Goal: Task Accomplishment & Management: Manage account settings

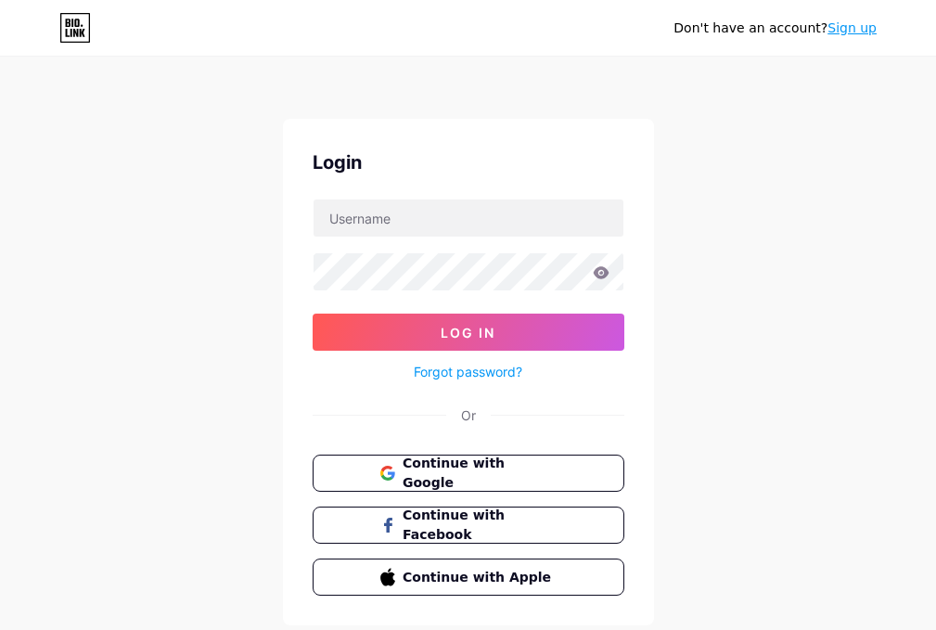
click at [485, 233] on input "text" at bounding box center [469, 217] width 310 height 37
click at [454, 469] on span "Continue with Google" at bounding box center [479, 474] width 155 height 40
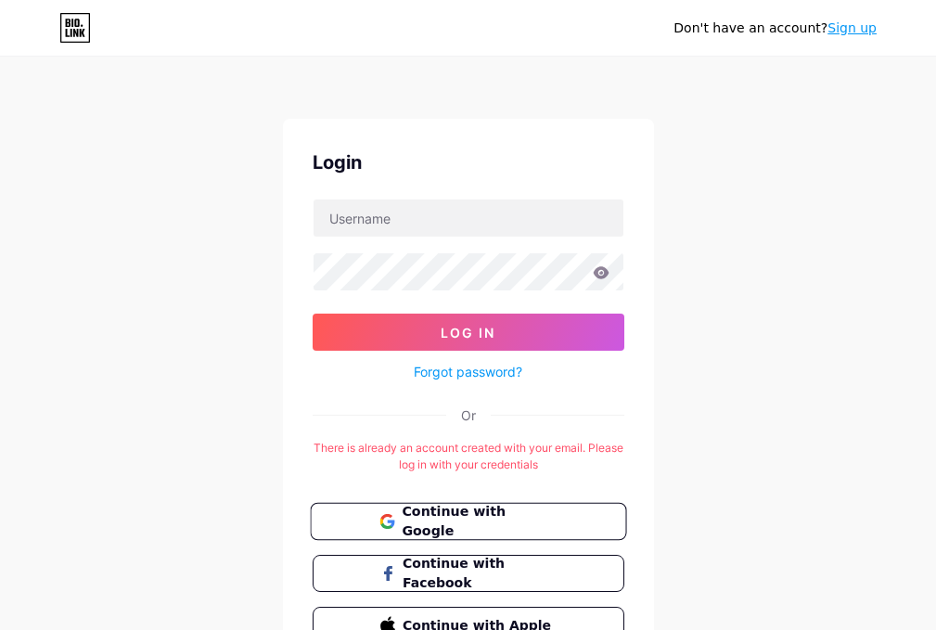
click at [456, 525] on span "Continue with Google" at bounding box center [479, 522] width 155 height 40
click at [424, 237] on form "Log In Forgot password?" at bounding box center [469, 291] width 312 height 185
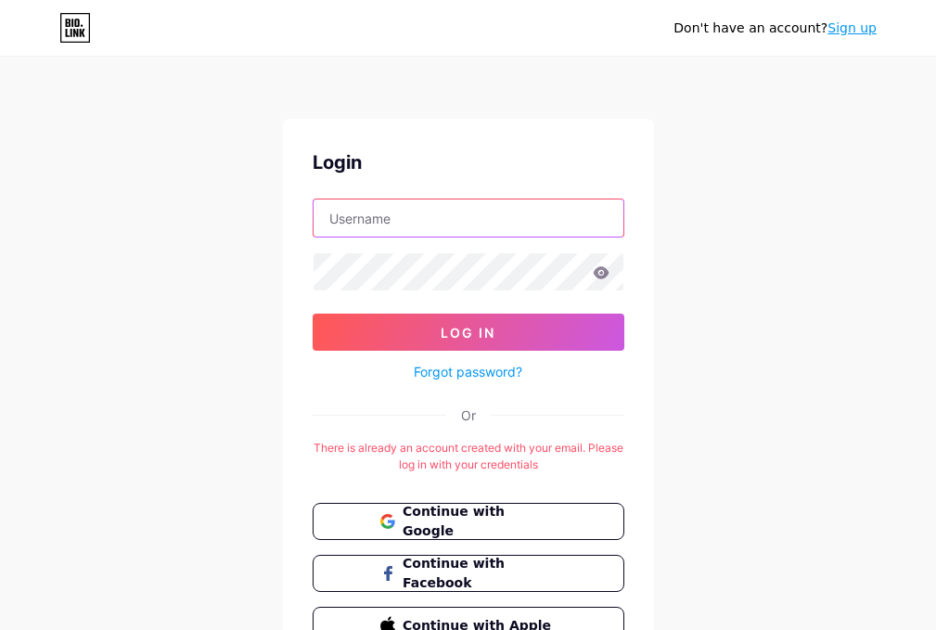
click at [424, 224] on input "text" at bounding box center [469, 217] width 310 height 37
type input "X"
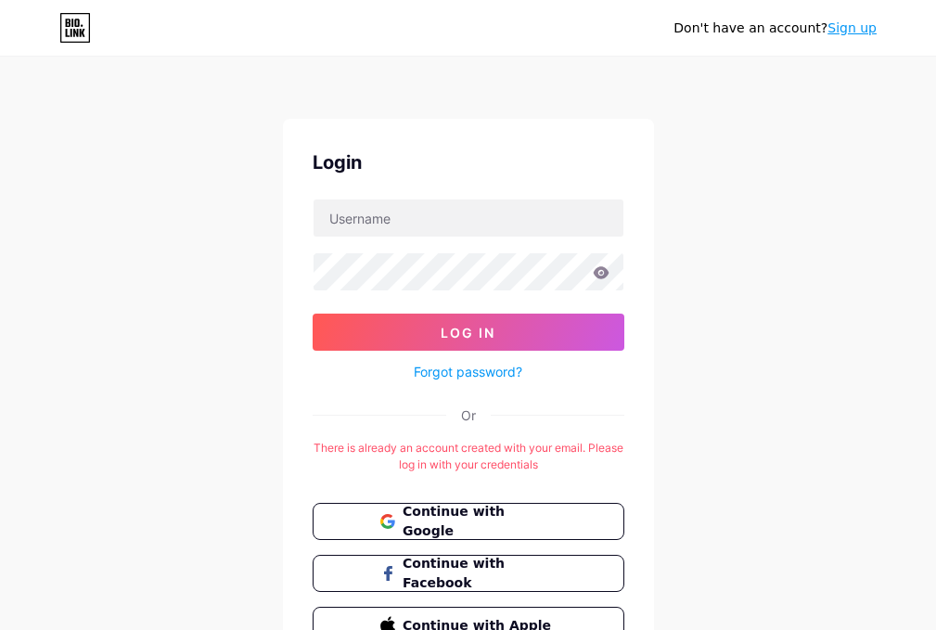
drag, startPoint x: 239, startPoint y: 370, endPoint x: 302, endPoint y: 378, distance: 62.6
click at [242, 370] on div "Don't have an account? Sign up Login Log In Forgot password? Or There is alread…" at bounding box center [468, 366] width 936 height 733
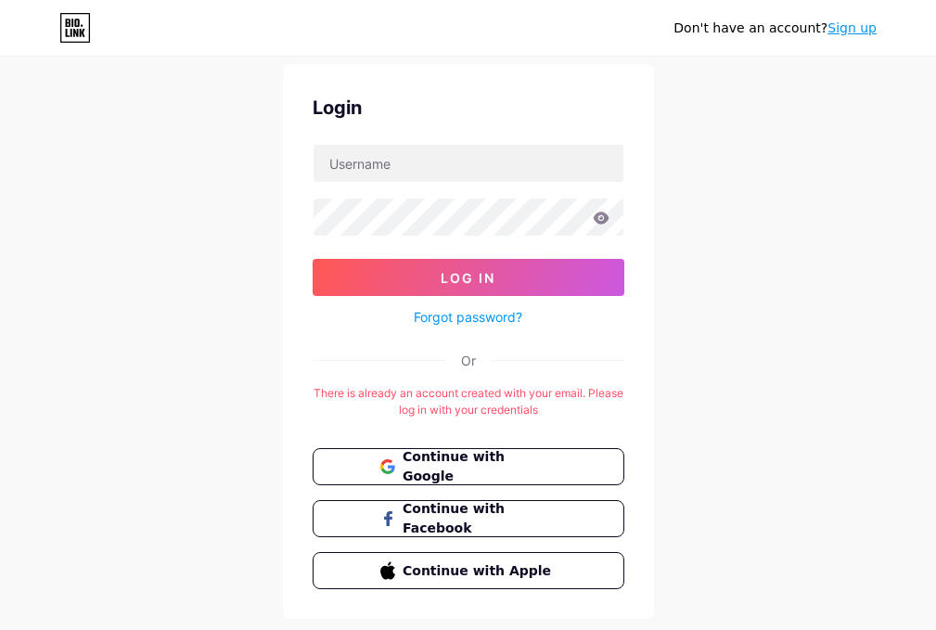
scroll to position [102, 0]
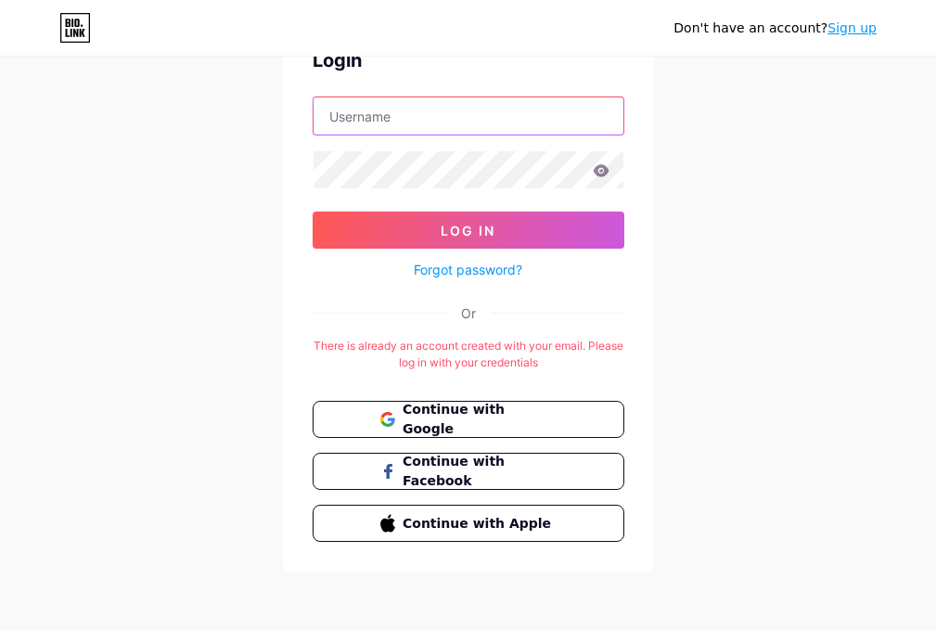
click at [434, 118] on input "text" at bounding box center [469, 115] width 310 height 37
type input "[EMAIL_ADDRESS][DOMAIN_NAME]"
click at [313, 212] on button "Log In" at bounding box center [469, 230] width 312 height 37
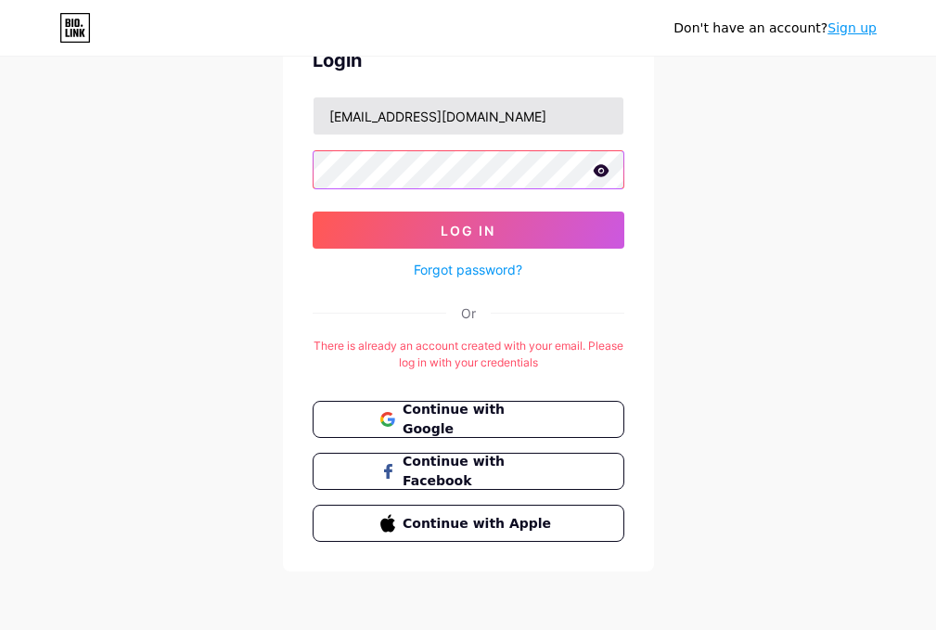
click at [313, 212] on button "Log In" at bounding box center [469, 230] width 312 height 37
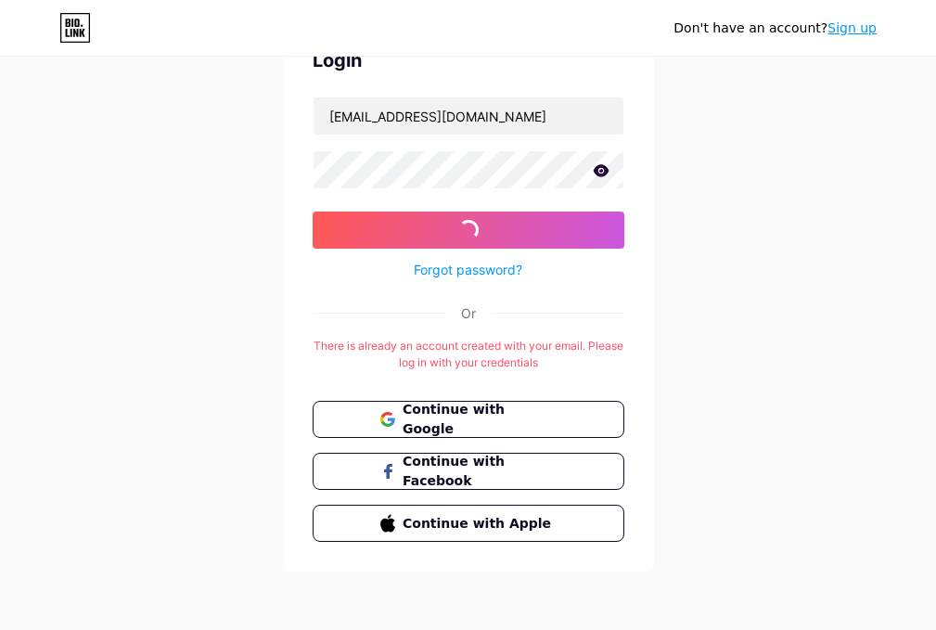
click at [598, 175] on icon at bounding box center [601, 170] width 16 height 12
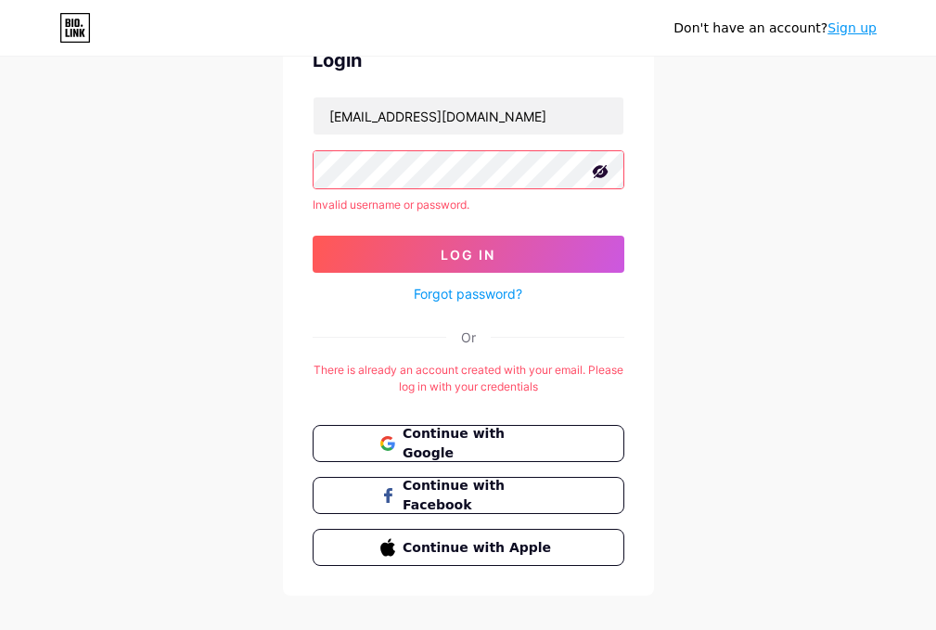
click at [489, 295] on link "Forgot password?" at bounding box center [468, 293] width 109 height 19
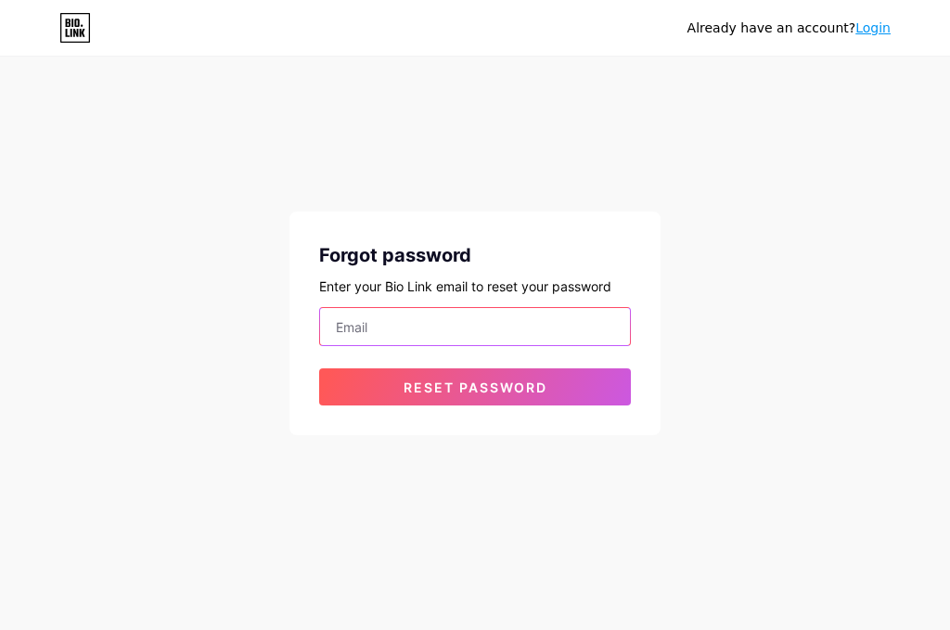
click at [519, 336] on input "email" at bounding box center [475, 326] width 310 height 37
type input "[EMAIL_ADDRESS][DOMAIN_NAME]"
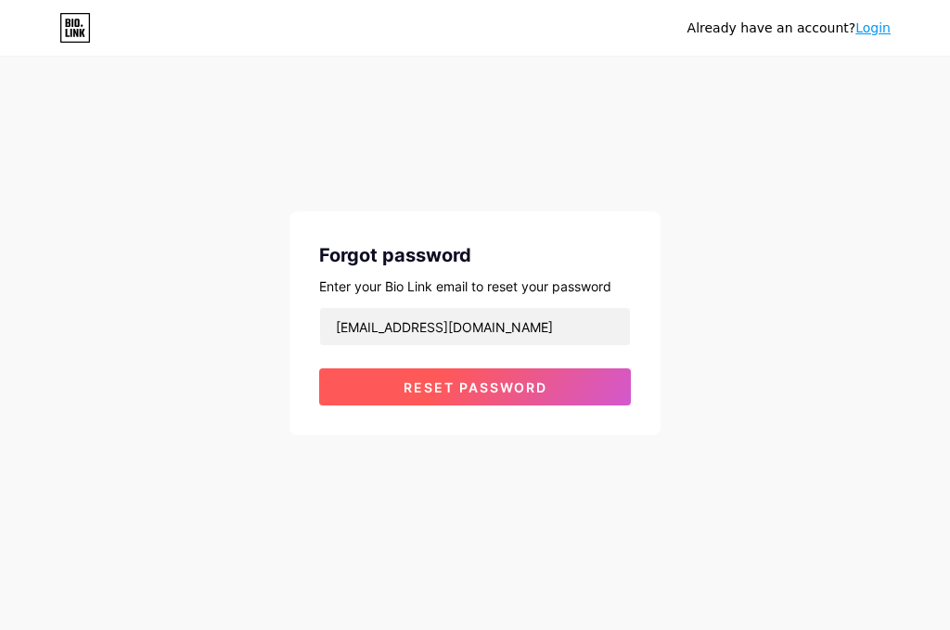
click at [495, 380] on span "Reset password" at bounding box center [476, 387] width 144 height 16
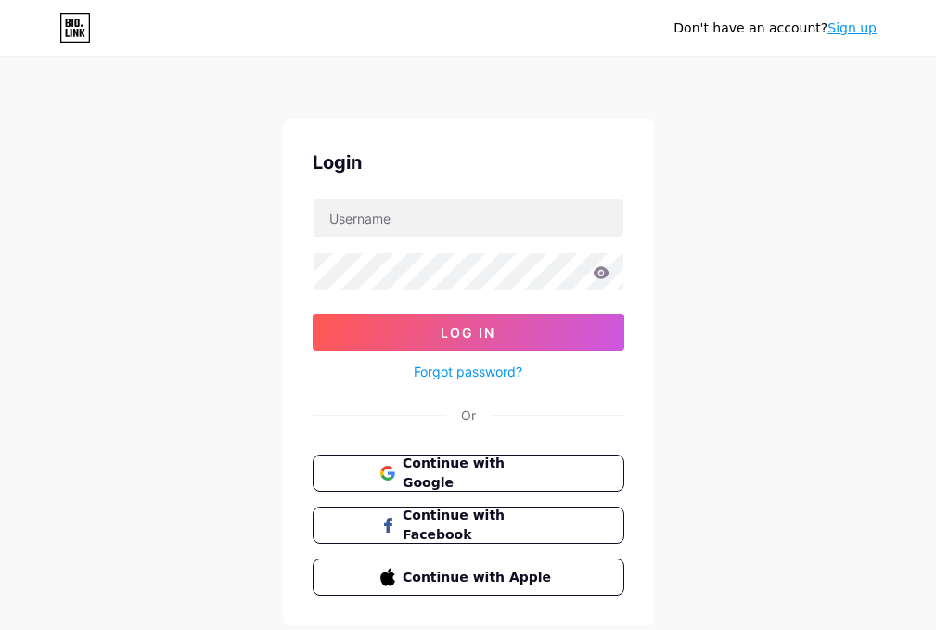
scroll to position [54, 0]
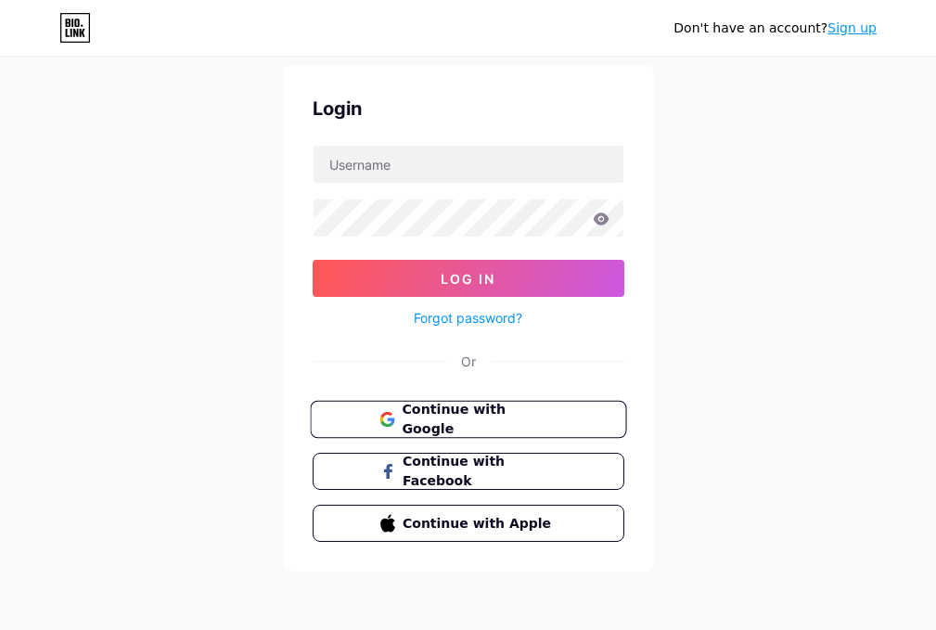
click at [513, 416] on span "Continue with Google" at bounding box center [479, 420] width 155 height 40
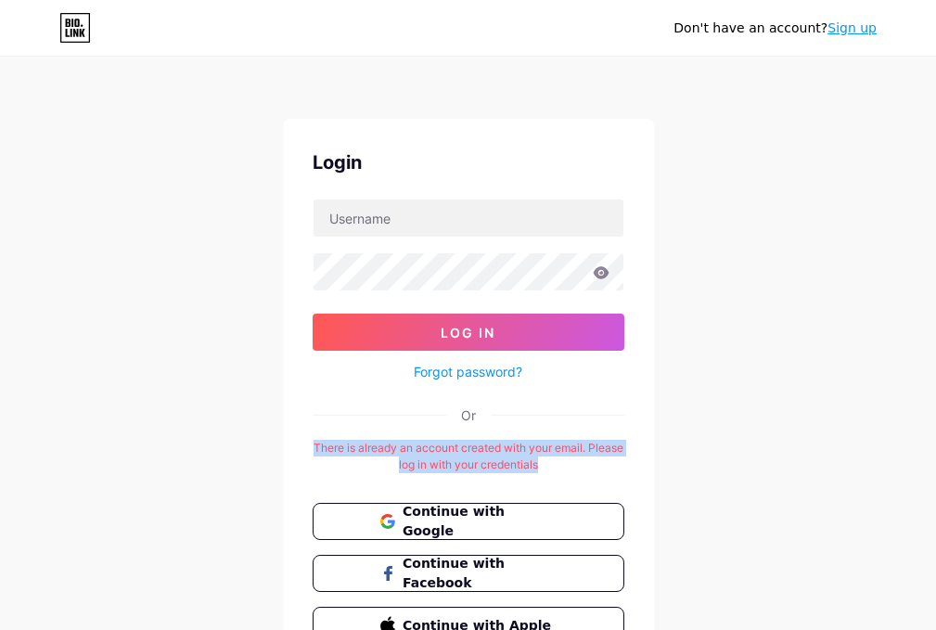
drag, startPoint x: 327, startPoint y: 443, endPoint x: 584, endPoint y: 459, distance: 257.5
click at [584, 459] on div "There is already an account created with your email. Please log in with your cr…" at bounding box center [469, 456] width 312 height 33
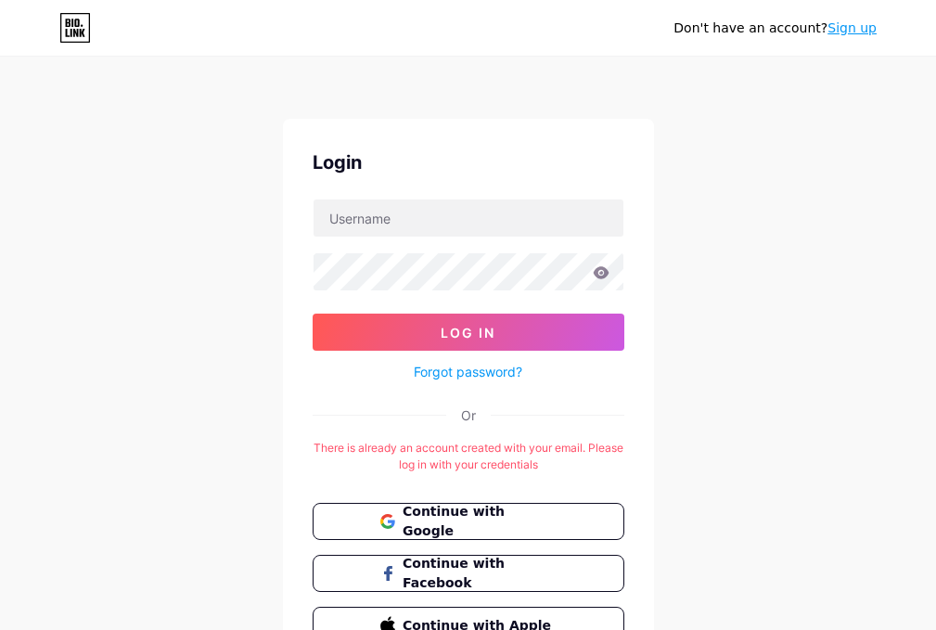
click at [776, 365] on div "Don't have an account? Sign up Login Log In Forgot password? Or There is alread…" at bounding box center [468, 366] width 936 height 733
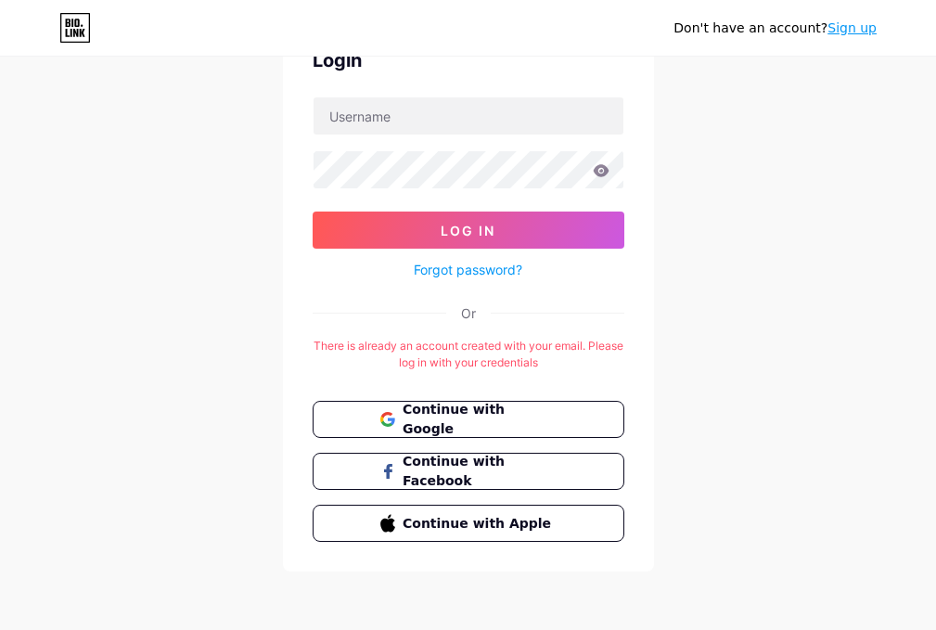
scroll to position [9, 0]
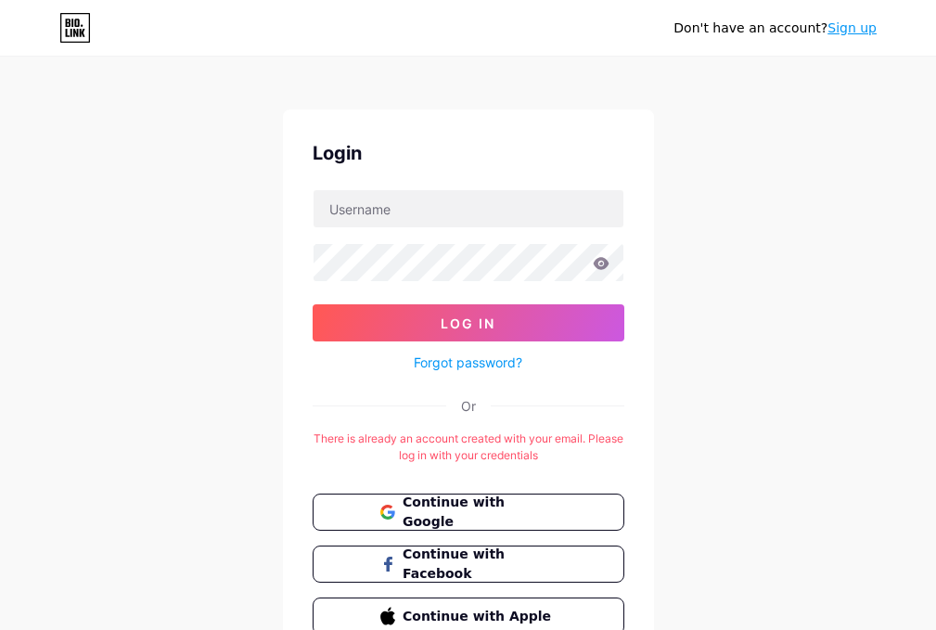
click at [482, 360] on link "Forgot password?" at bounding box center [468, 362] width 109 height 19
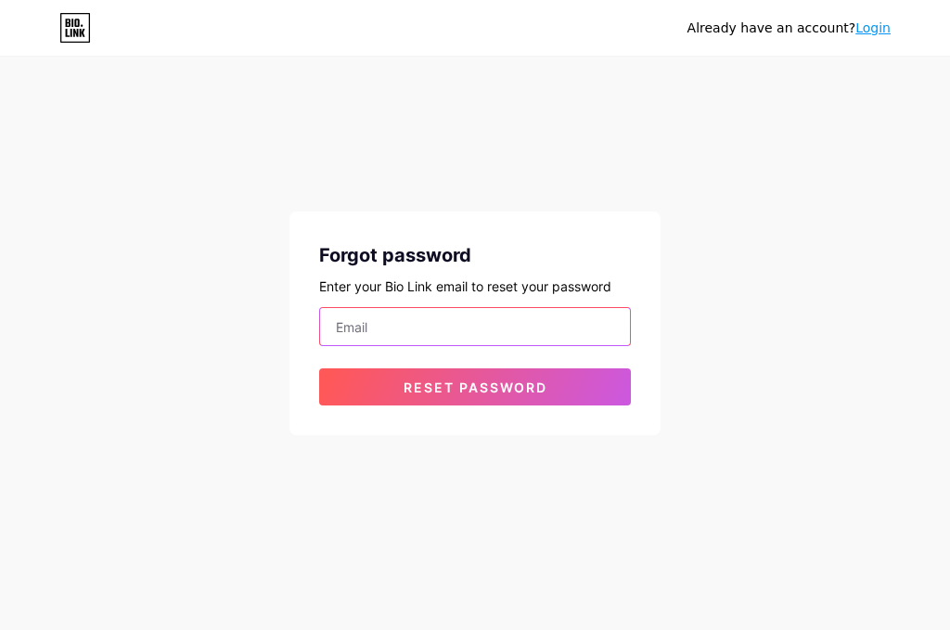
click at [408, 337] on input "email" at bounding box center [475, 326] width 310 height 37
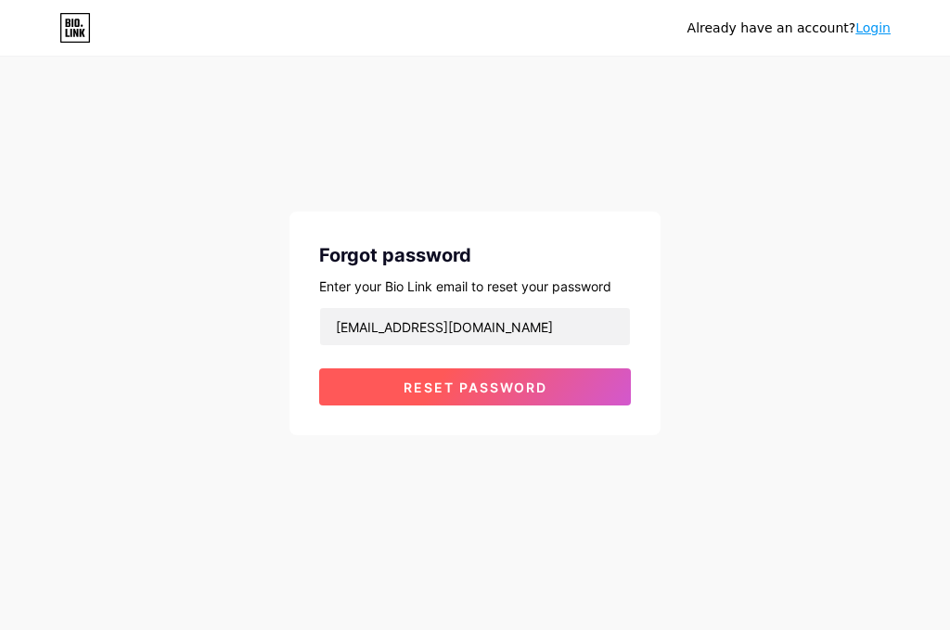
click at [386, 376] on button "Reset password" at bounding box center [475, 386] width 312 height 37
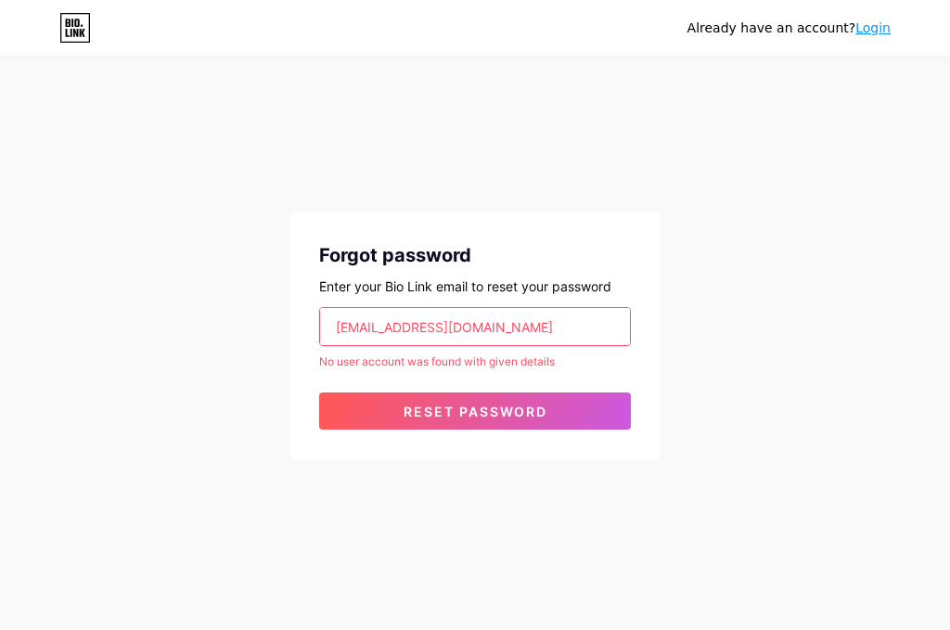
click at [438, 327] on input "Cheistianfebra08@gmail.com" at bounding box center [475, 326] width 310 height 37
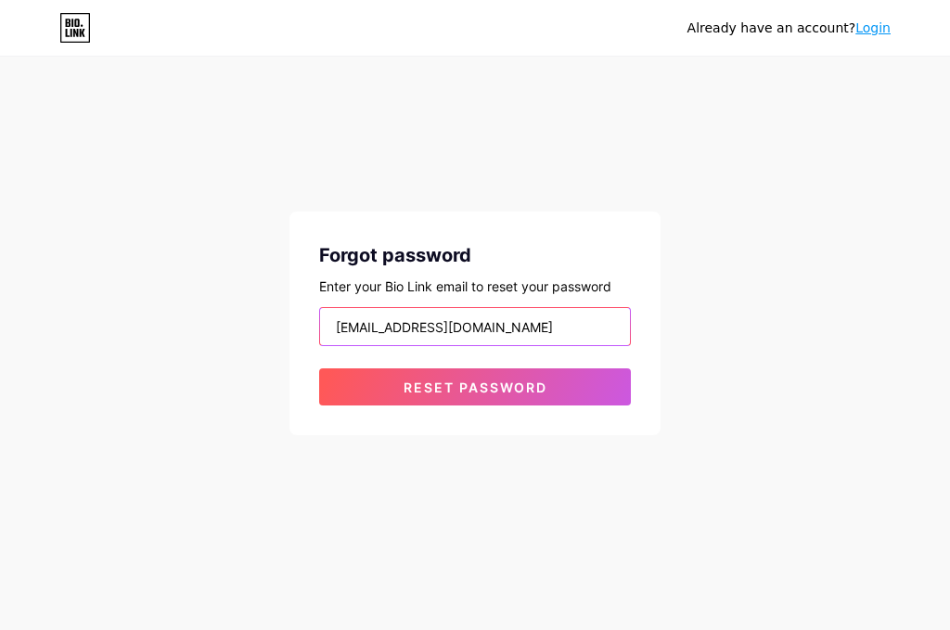
type input "Cheistianfebra@gmail.com"
click at [319, 368] on button "Reset password" at bounding box center [475, 386] width 312 height 37
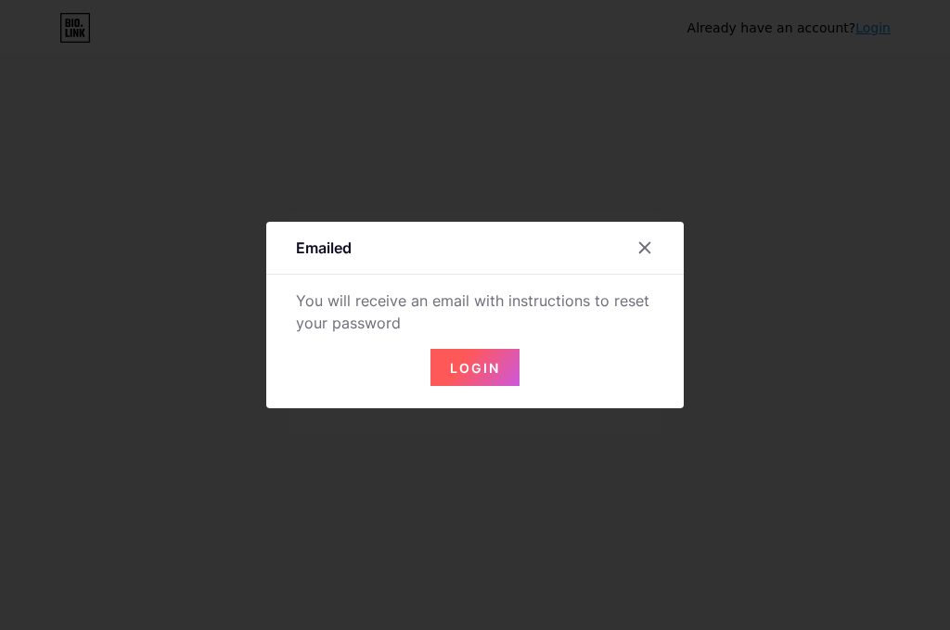
click at [469, 364] on span "Login" at bounding box center [475, 368] width 50 height 16
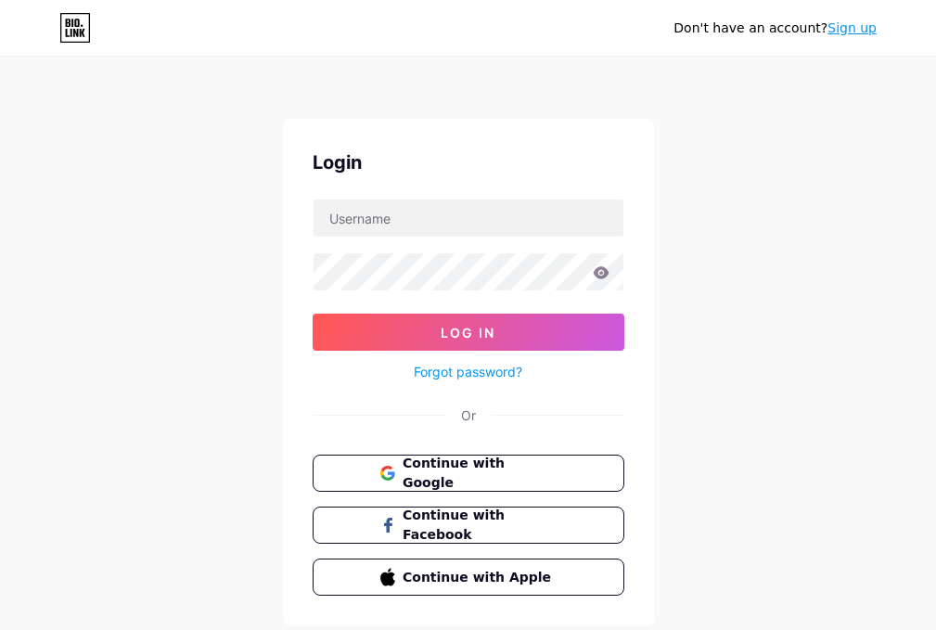
click at [470, 365] on link "Forgot password?" at bounding box center [468, 371] width 109 height 19
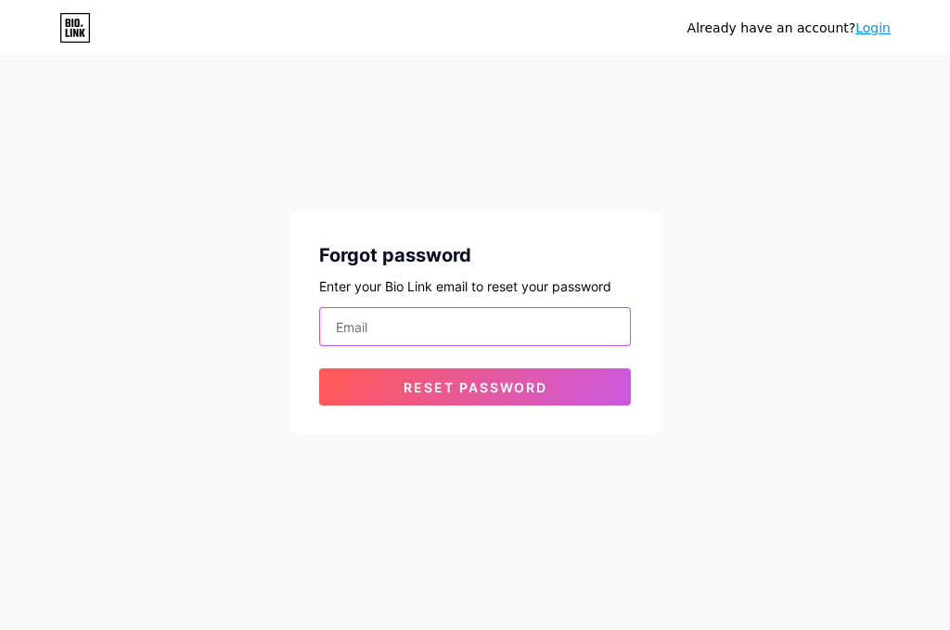
click at [462, 334] on input "email" at bounding box center [475, 326] width 310 height 37
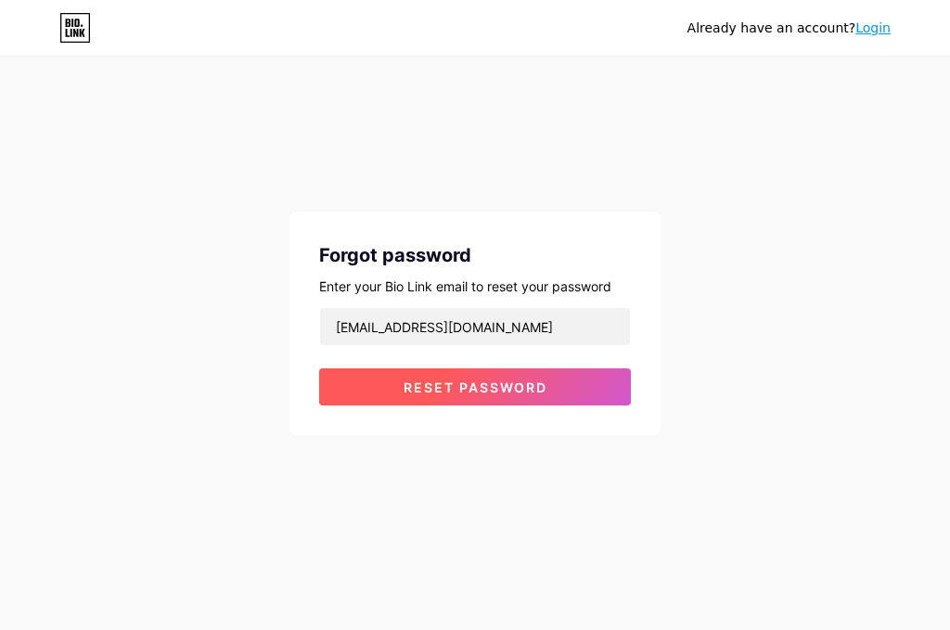
click at [457, 390] on span "Reset password" at bounding box center [476, 387] width 144 height 16
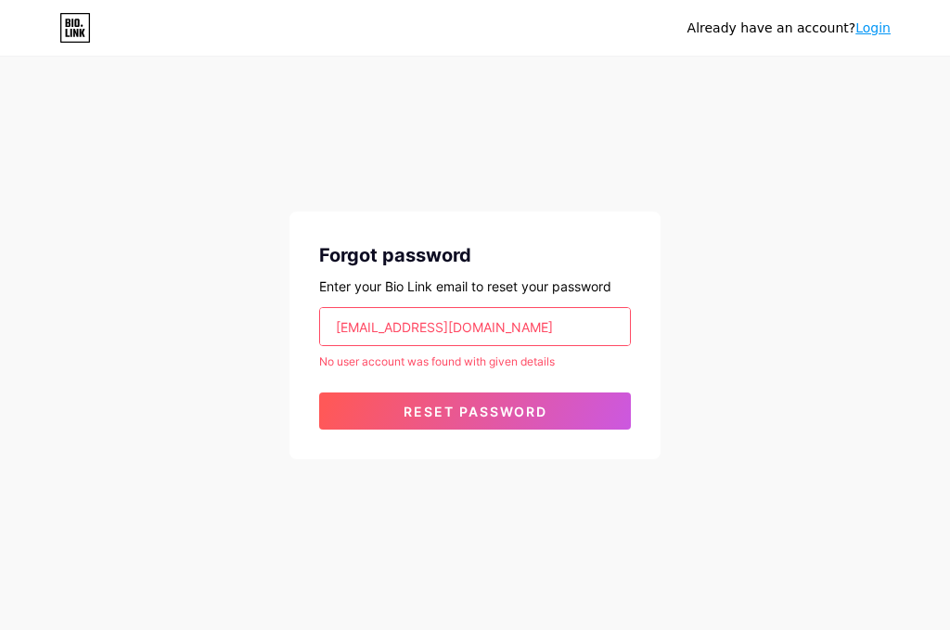
click at [440, 327] on input "Cheistianfebra08@gmail.com" at bounding box center [475, 326] width 310 height 37
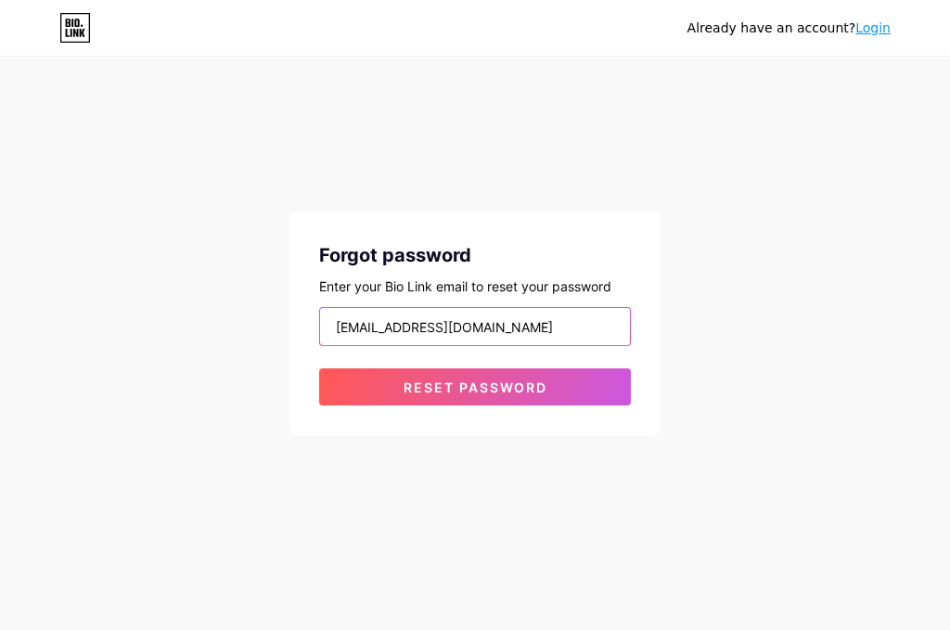
drag, startPoint x: 539, startPoint y: 333, endPoint x: 196, endPoint y: 344, distance: 343.4
click at [207, 344] on div "Already have an account? Login Forgot password Enter your Bio Link email to res…" at bounding box center [475, 247] width 950 height 494
type input "Cheistianfebra@gmail.com"
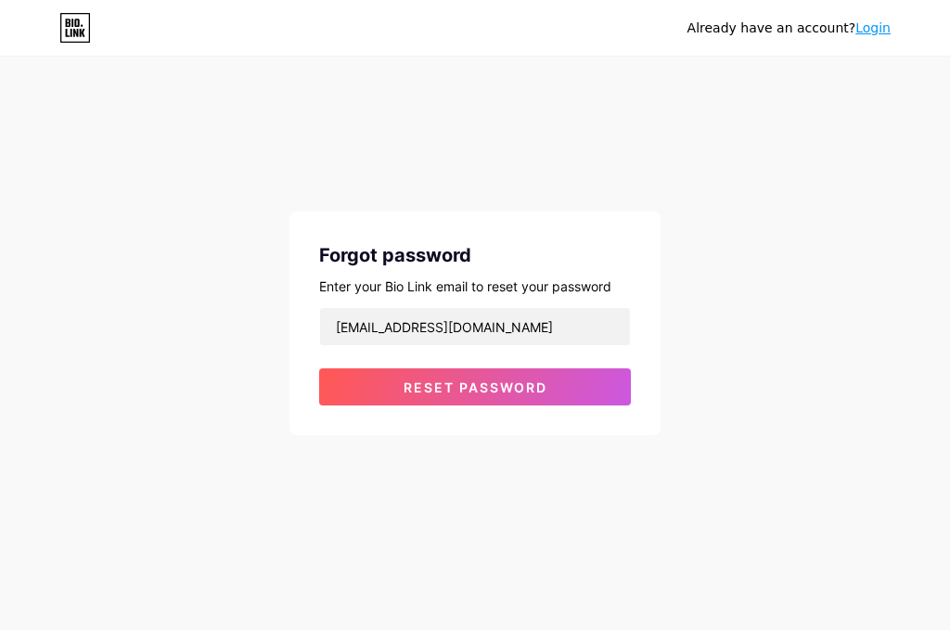
click at [391, 407] on div "Forgot password Enter your Bio Link email to reset your password Cheistianfebra…" at bounding box center [474, 324] width 371 height 224
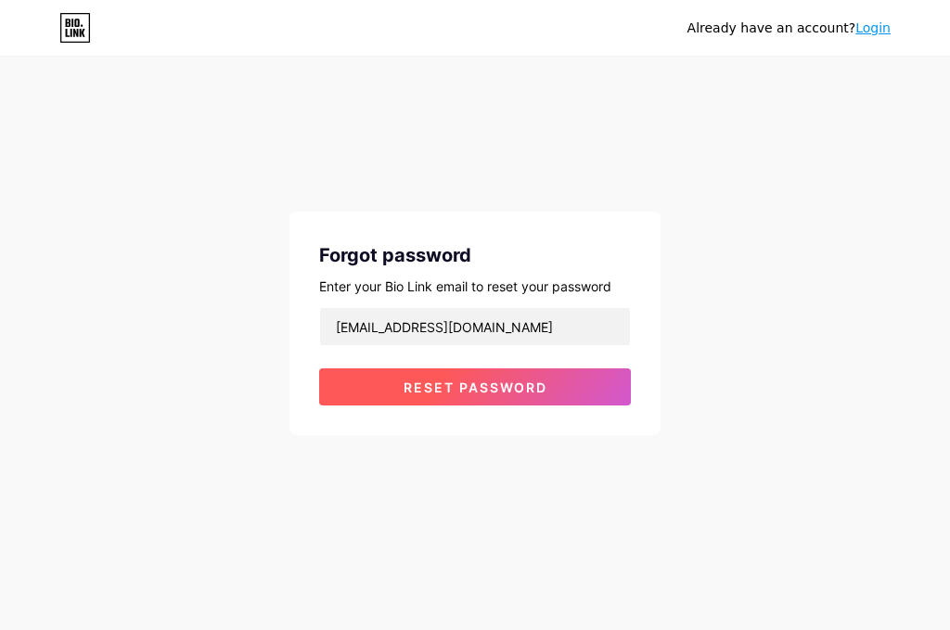
click at [412, 389] on span "Reset password" at bounding box center [476, 387] width 144 height 16
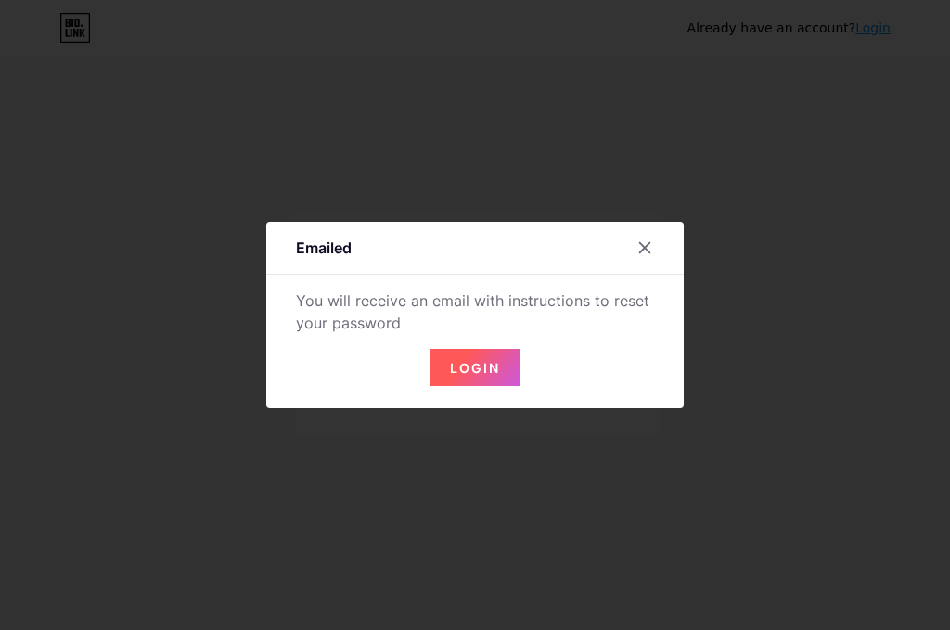
drag, startPoint x: 331, startPoint y: 314, endPoint x: 406, endPoint y: 323, distance: 75.6
click at [406, 323] on div "Emailed You will receive an email with instructions to reset your password Login" at bounding box center [474, 315] width 417 height 186
click at [364, 346] on div "Login" at bounding box center [474, 356] width 417 height 59
click at [487, 358] on button "Login" at bounding box center [474, 367] width 89 height 37
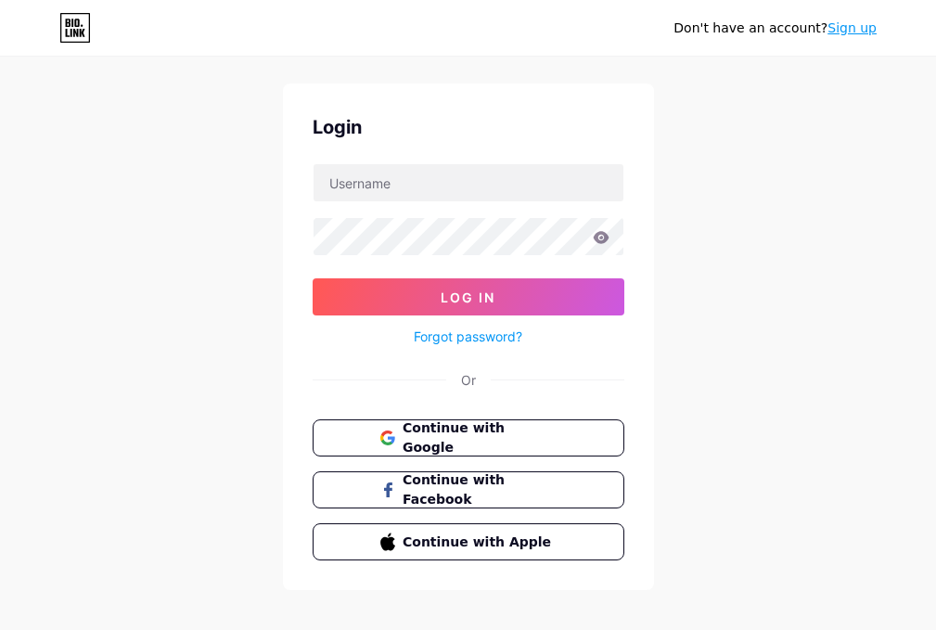
scroll to position [54, 0]
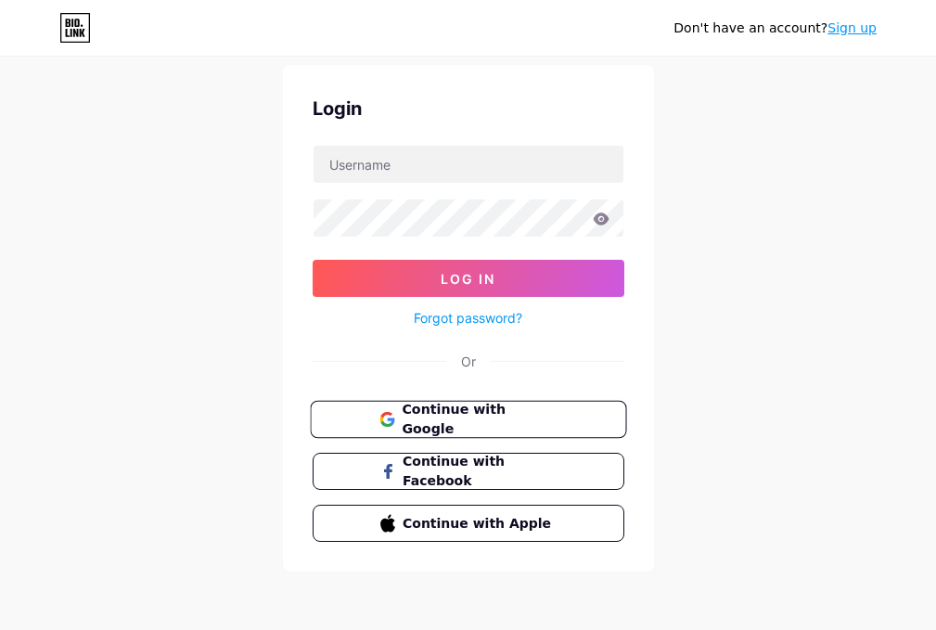
click at [479, 429] on button "Continue with Google" at bounding box center [468, 420] width 316 height 38
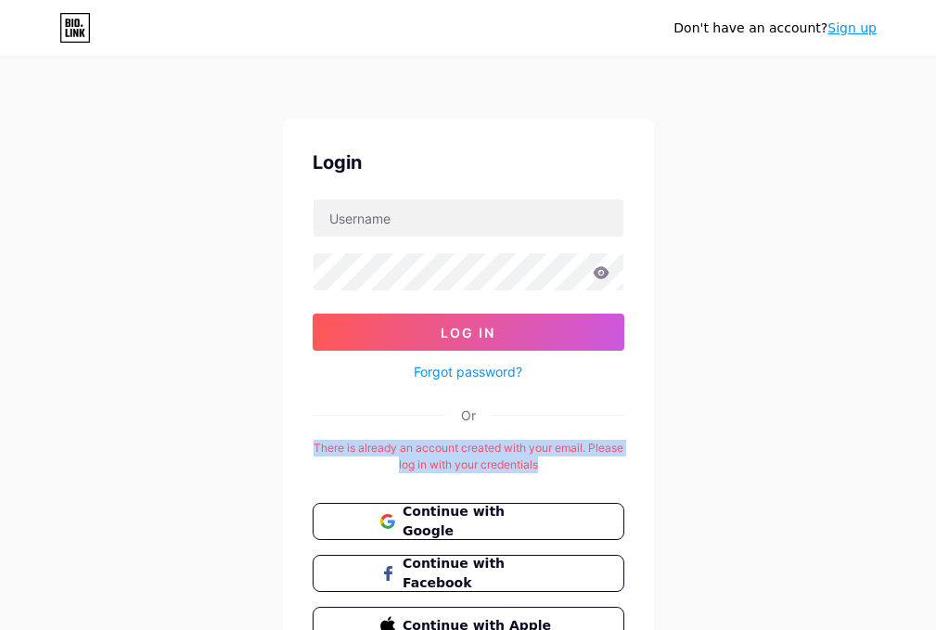
drag, startPoint x: 311, startPoint y: 440, endPoint x: 567, endPoint y: 459, distance: 256.8
click at [567, 459] on div "Login Log In Forgot password? Or There is already an account created with your …" at bounding box center [468, 396] width 371 height 555
click at [850, 20] on link "Sign up" at bounding box center [852, 27] width 49 height 15
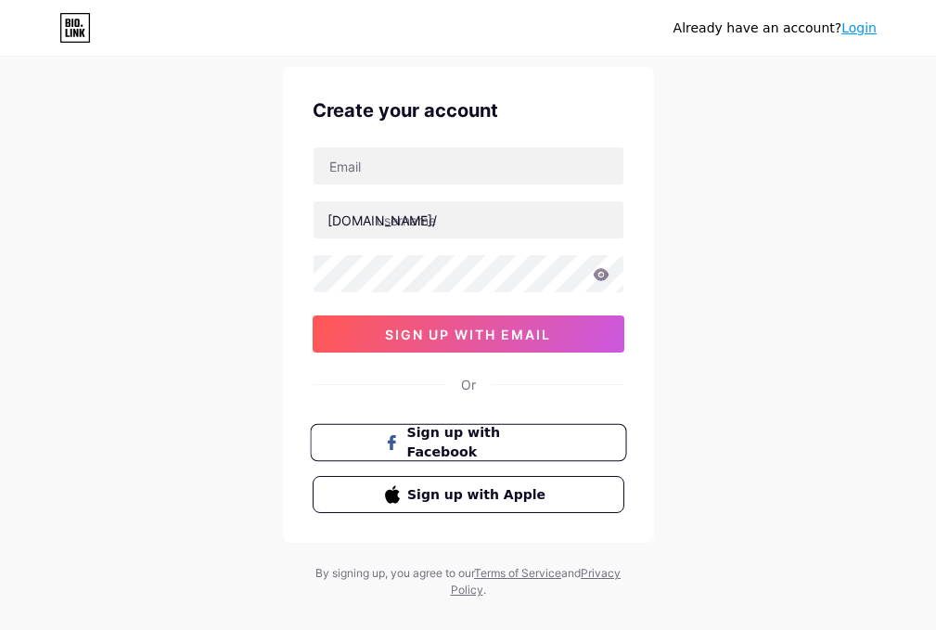
scroll to position [80, 0]
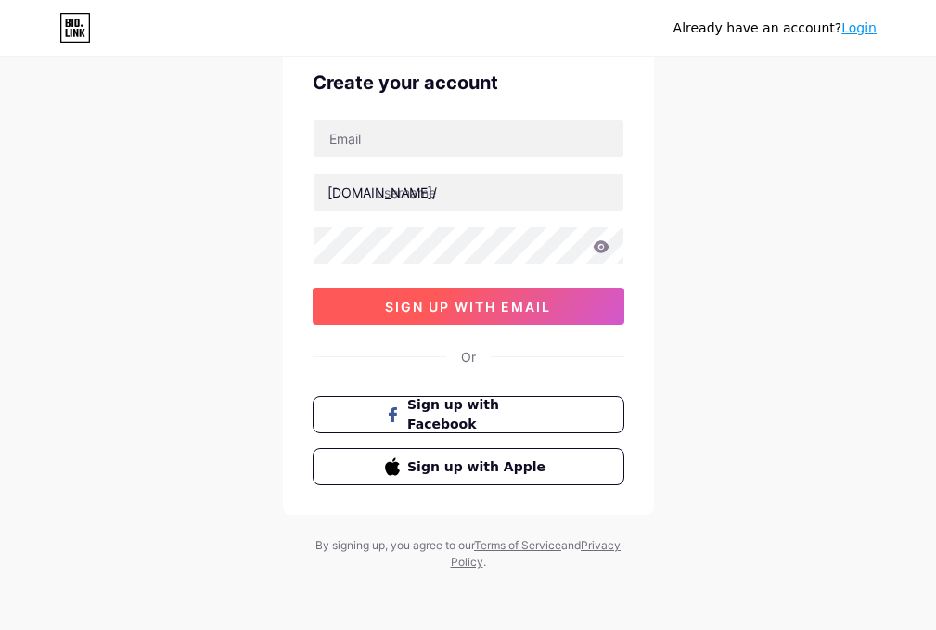
click at [458, 296] on button "sign up with email" at bounding box center [469, 306] width 312 height 37
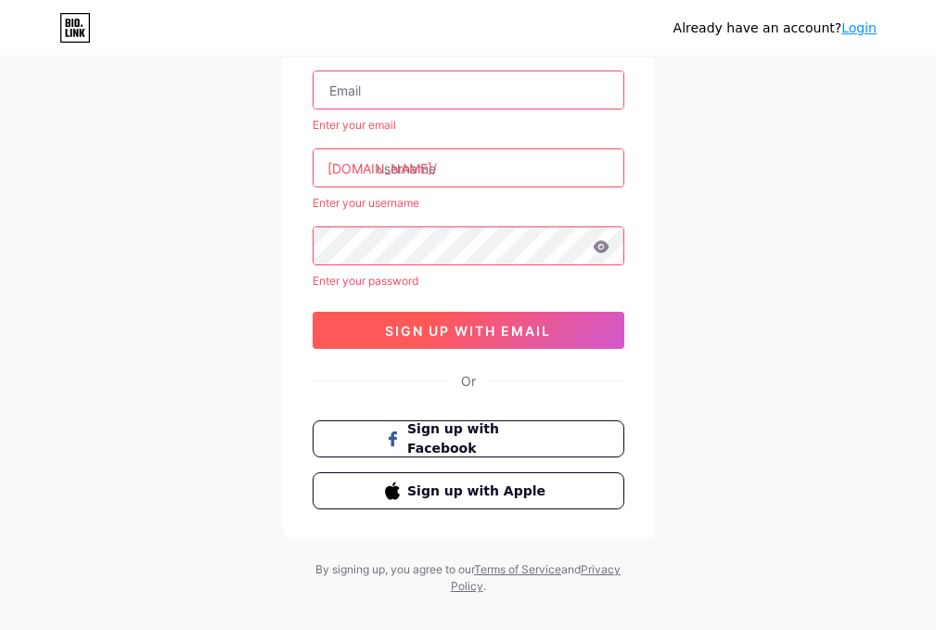
scroll to position [152, 0]
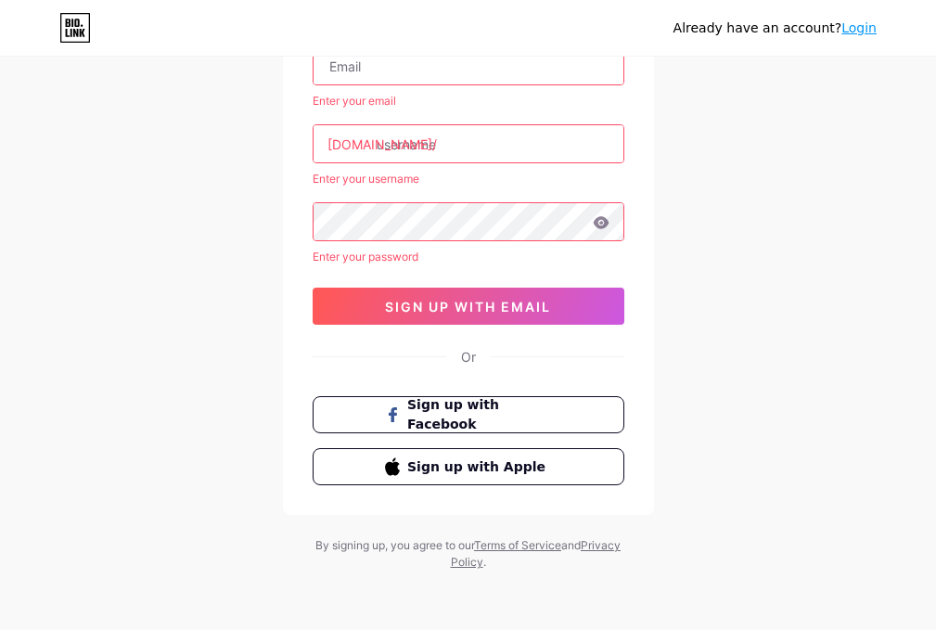
click at [63, 26] on icon at bounding box center [75, 28] width 32 height 30
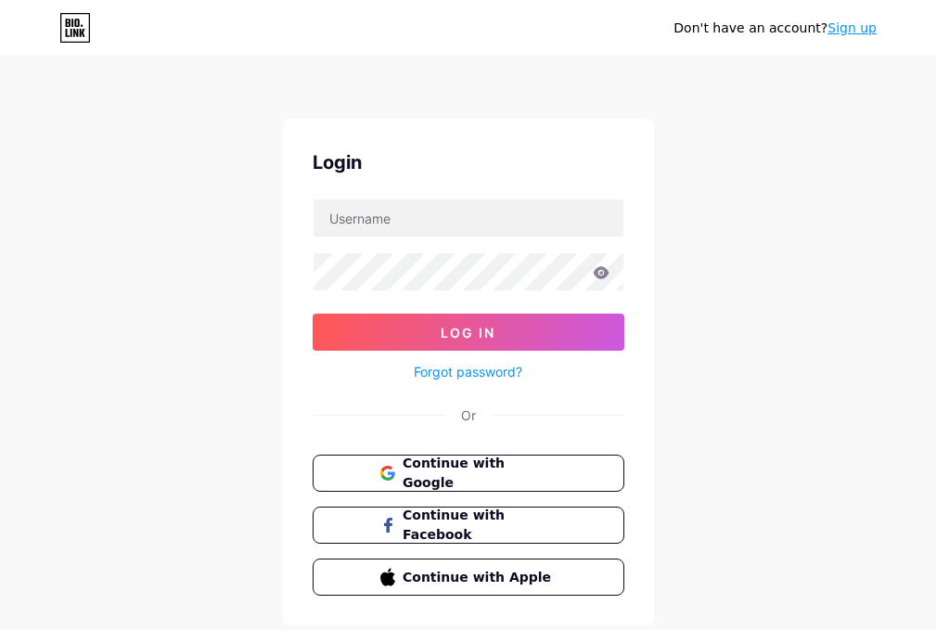
scroll to position [54, 0]
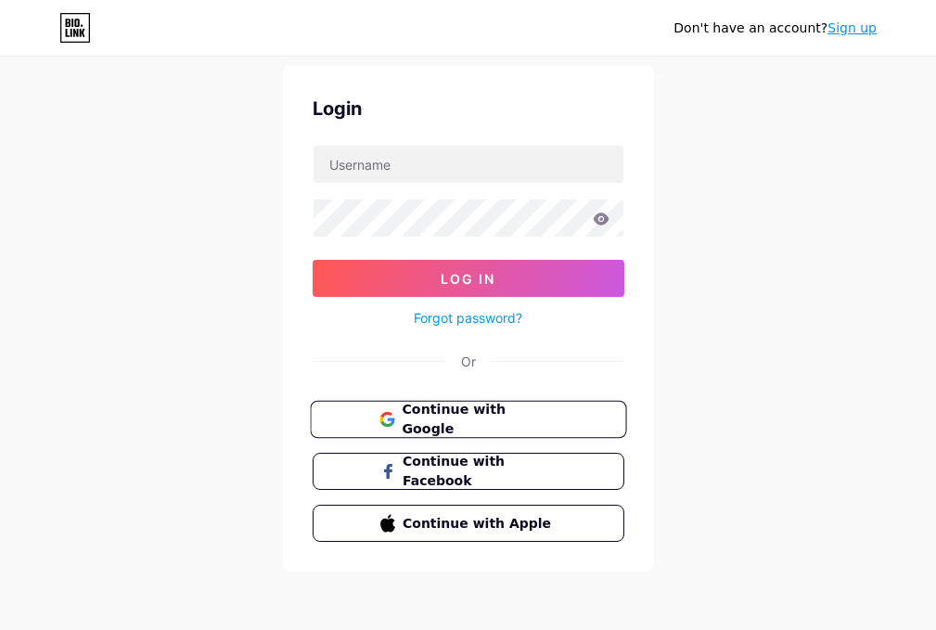
click at [474, 421] on span "Continue with Google" at bounding box center [479, 420] width 155 height 40
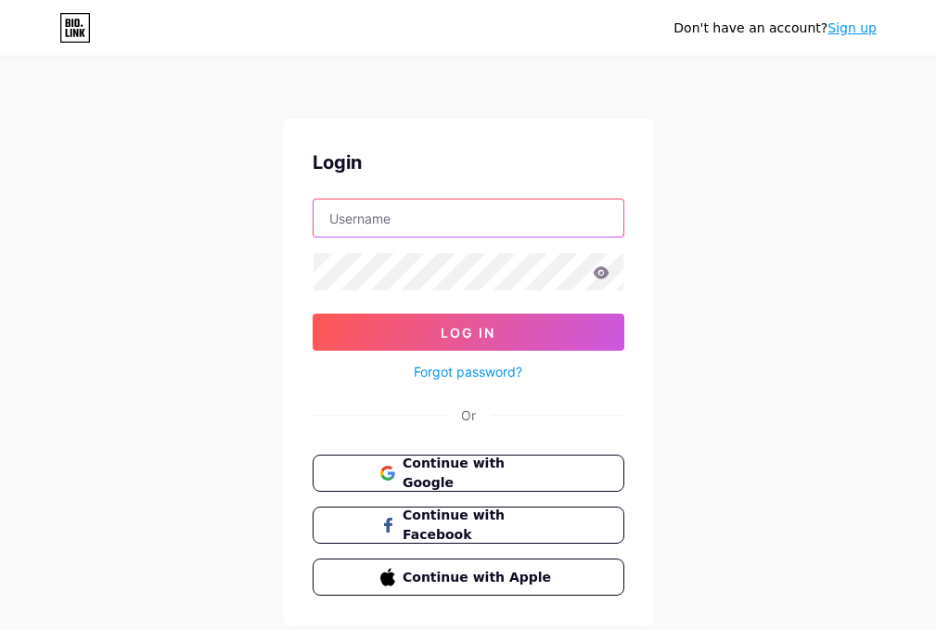
click at [392, 227] on input "text" at bounding box center [469, 217] width 310 height 37
drag, startPoint x: 450, startPoint y: 205, endPoint x: 461, endPoint y: 214, distance: 14.5
click at [451, 206] on input "[EMAIL_ADDRESS][DOMAIN_NAME]" at bounding box center [469, 217] width 310 height 37
drag, startPoint x: 510, startPoint y: 217, endPoint x: 294, endPoint y: 226, distance: 216.4
click at [294, 226] on div "Login [EMAIL_ADDRESS][DOMAIN_NAME] Log In Forgot password? Or Continue with Goo…" at bounding box center [468, 372] width 371 height 507
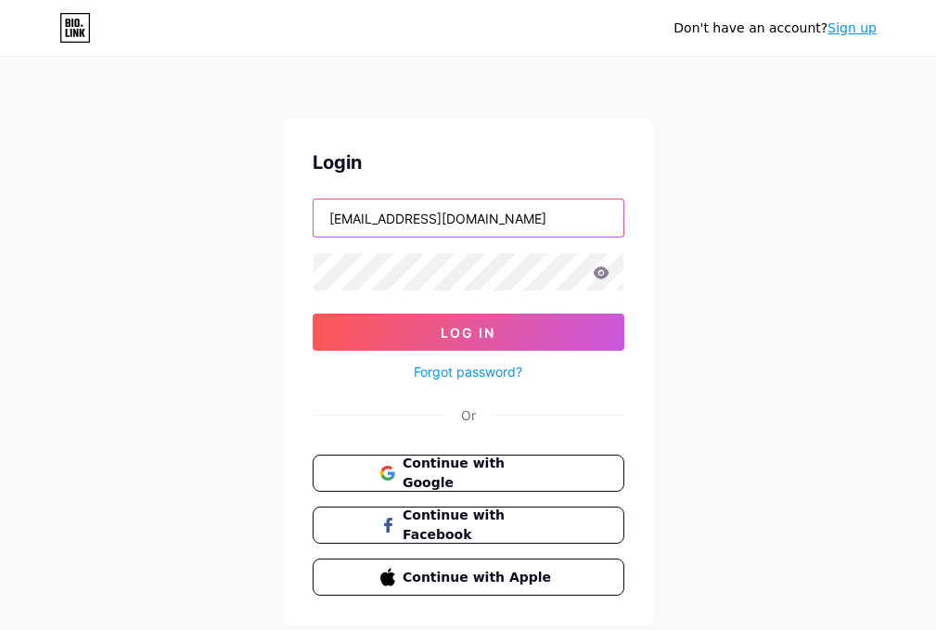
paste input "text"
type input "[EMAIL_ADDRESS][DOMAIN_NAME]"
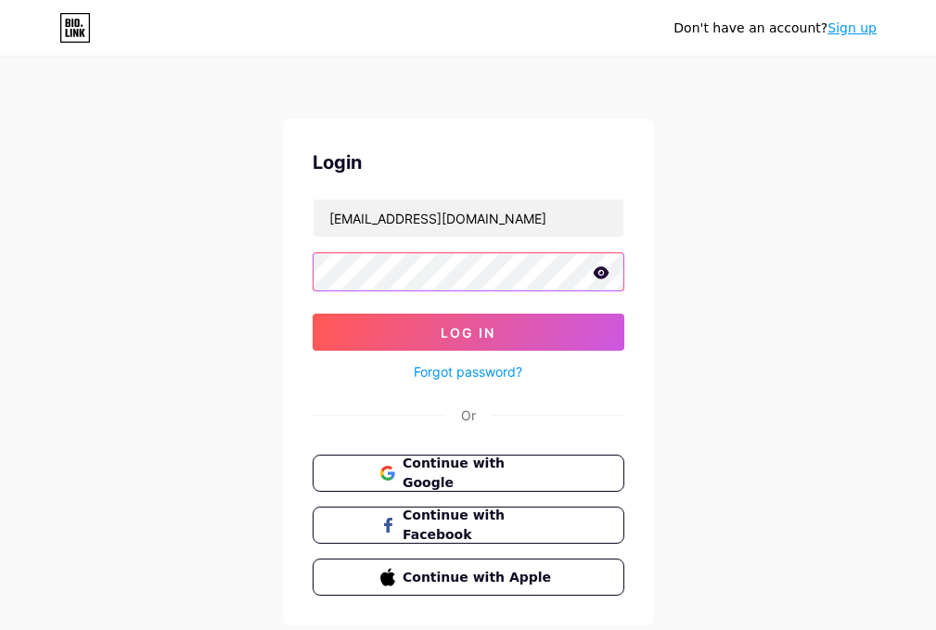
click at [313, 314] on button "Log In" at bounding box center [469, 332] width 312 height 37
click at [597, 272] on icon at bounding box center [601, 272] width 16 height 12
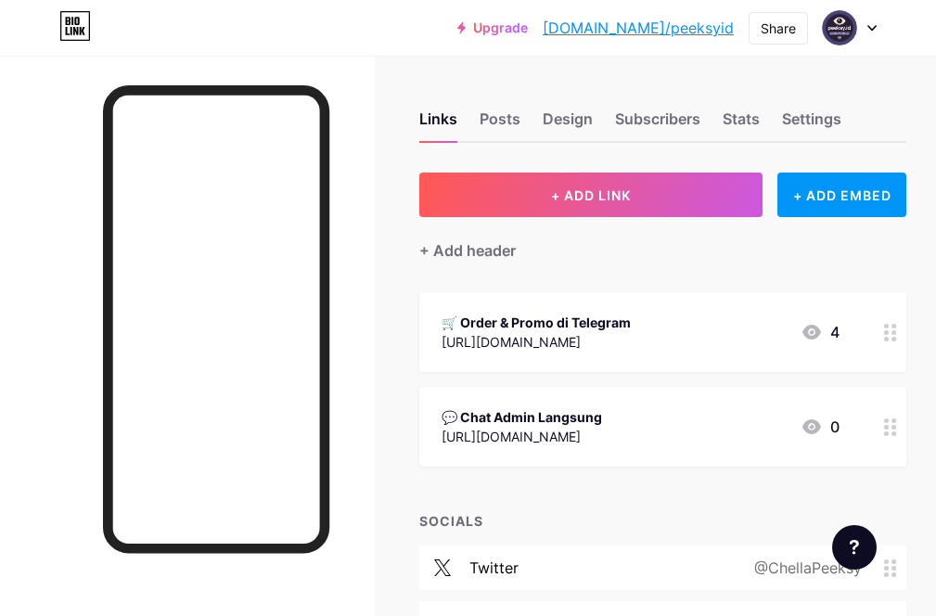
click at [840, 330] on div "4" at bounding box center [820, 332] width 39 height 22
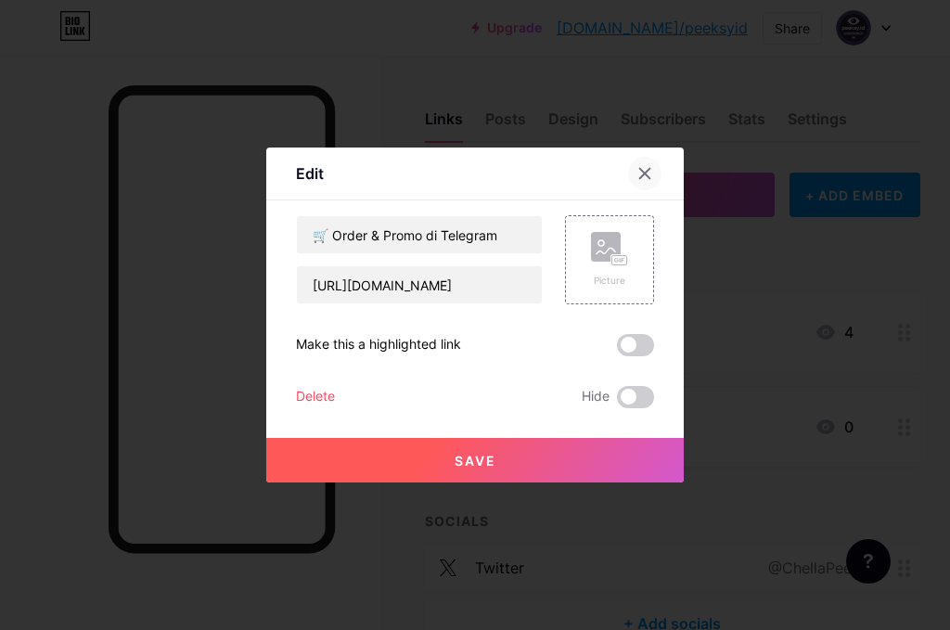
click at [642, 169] on icon at bounding box center [644, 173] width 15 height 15
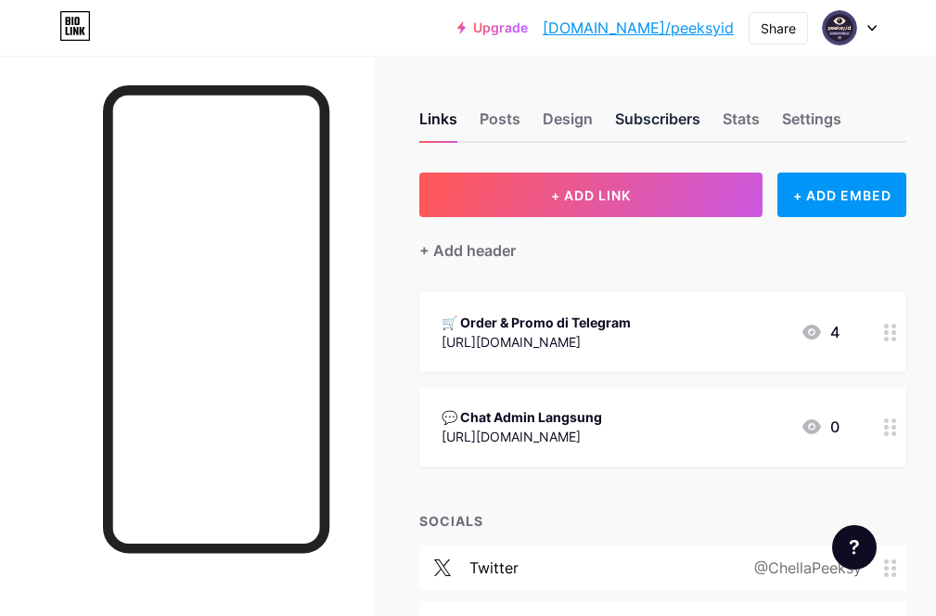
click at [641, 124] on div "Subscribers" at bounding box center [657, 124] width 85 height 33
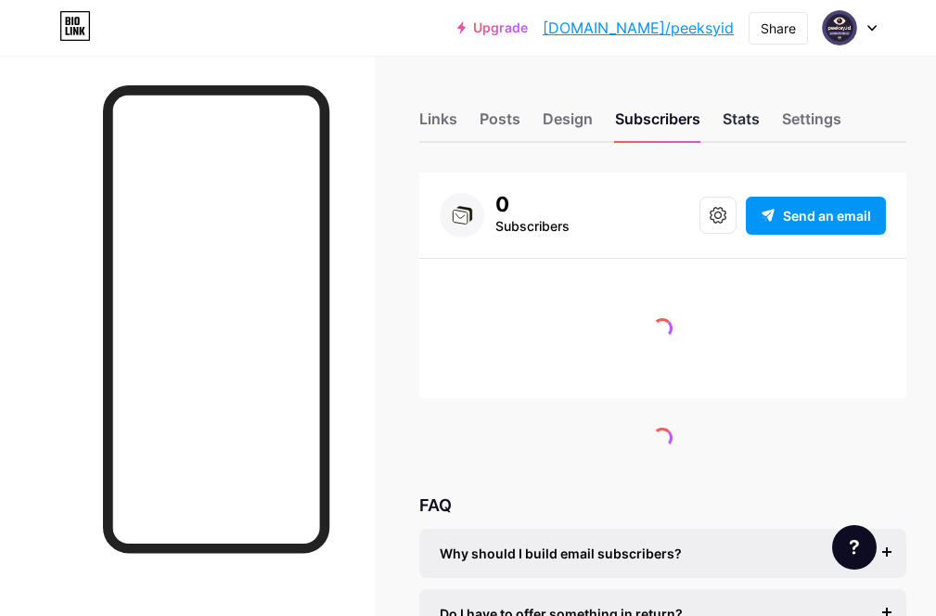
click at [756, 119] on div "Stats" at bounding box center [741, 124] width 37 height 33
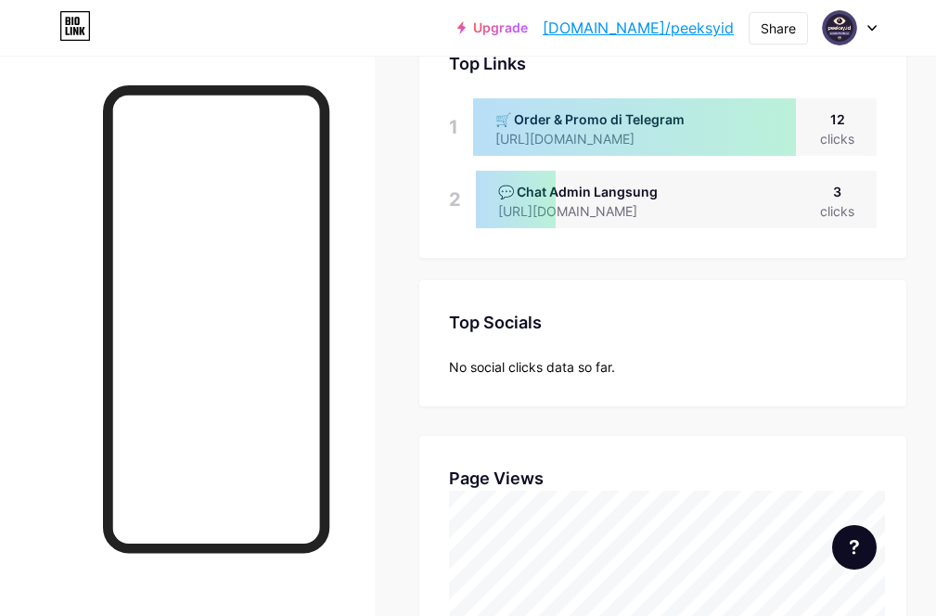
scroll to position [93, 0]
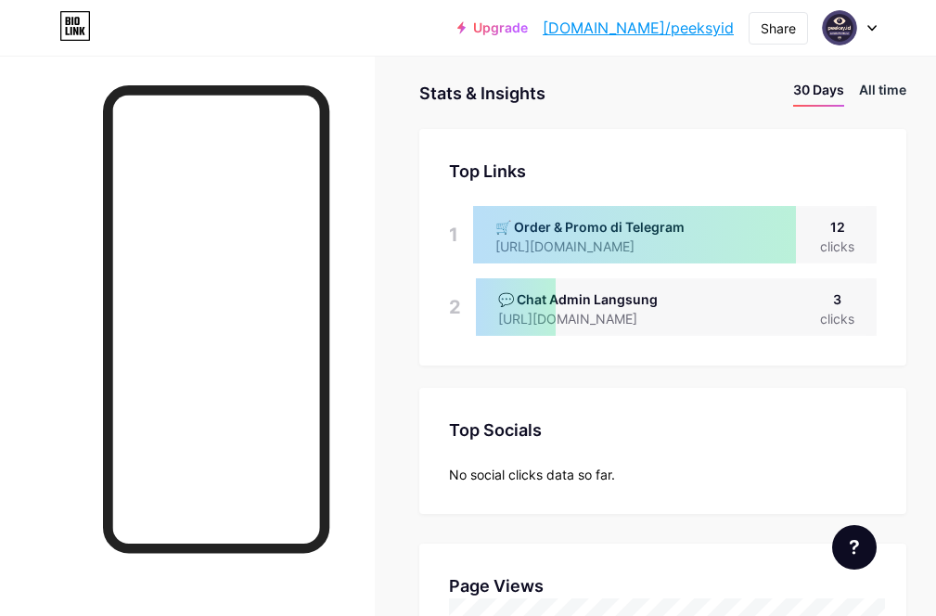
click at [880, 91] on li "All time" at bounding box center [882, 93] width 47 height 27
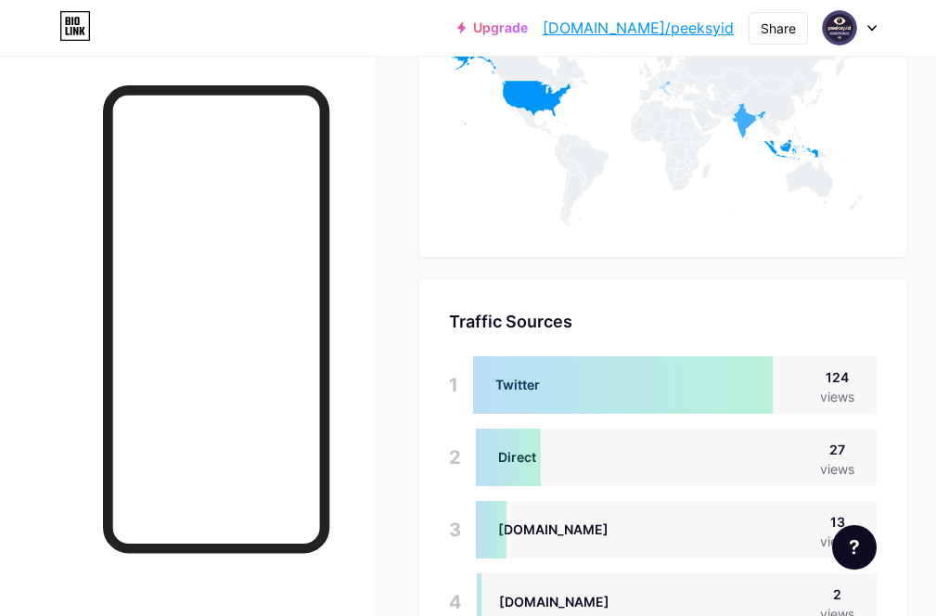
scroll to position [1191, 0]
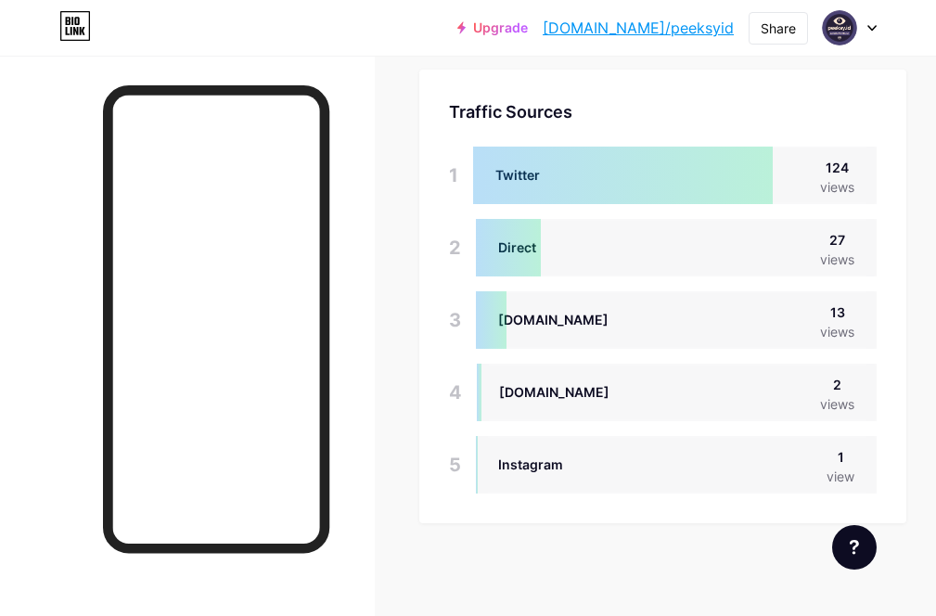
drag, startPoint x: 507, startPoint y: 394, endPoint x: 669, endPoint y: 397, distance: 162.4
click at [669, 397] on div "[DOMAIN_NAME] 2 views" at bounding box center [677, 393] width 400 height 58
copy div "[DOMAIN_NAME]"
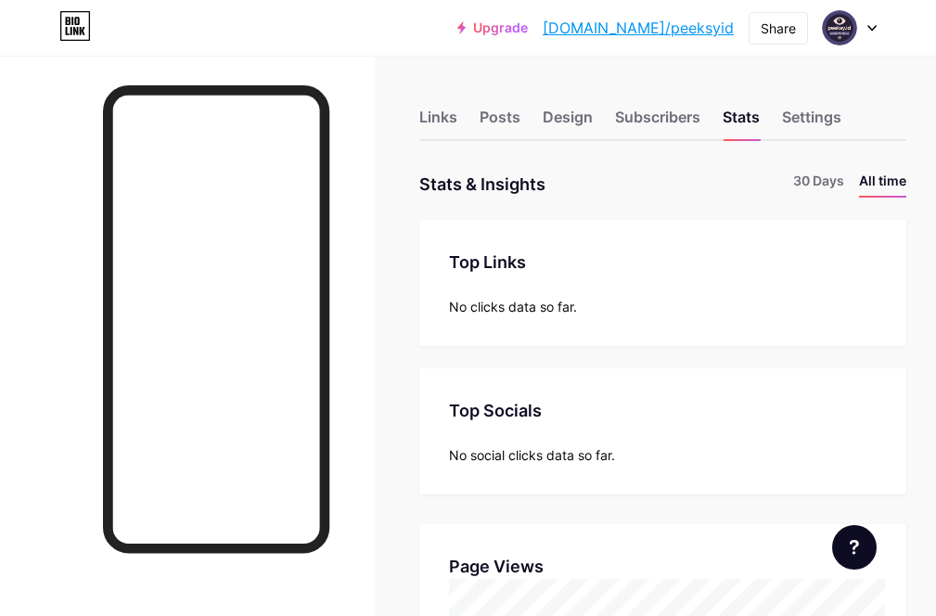
scroll to position [0, 0]
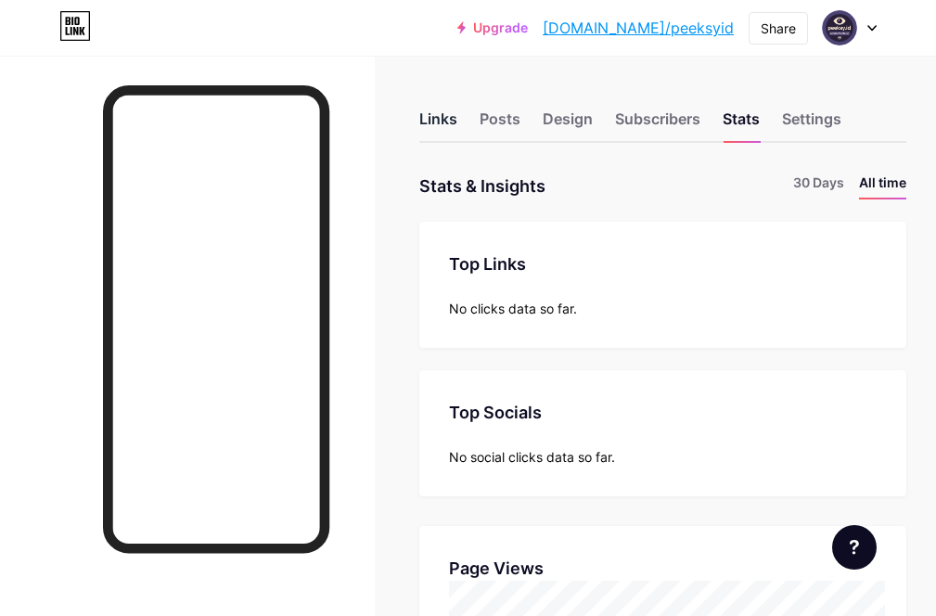
click at [453, 123] on div "Links" at bounding box center [438, 124] width 38 height 33
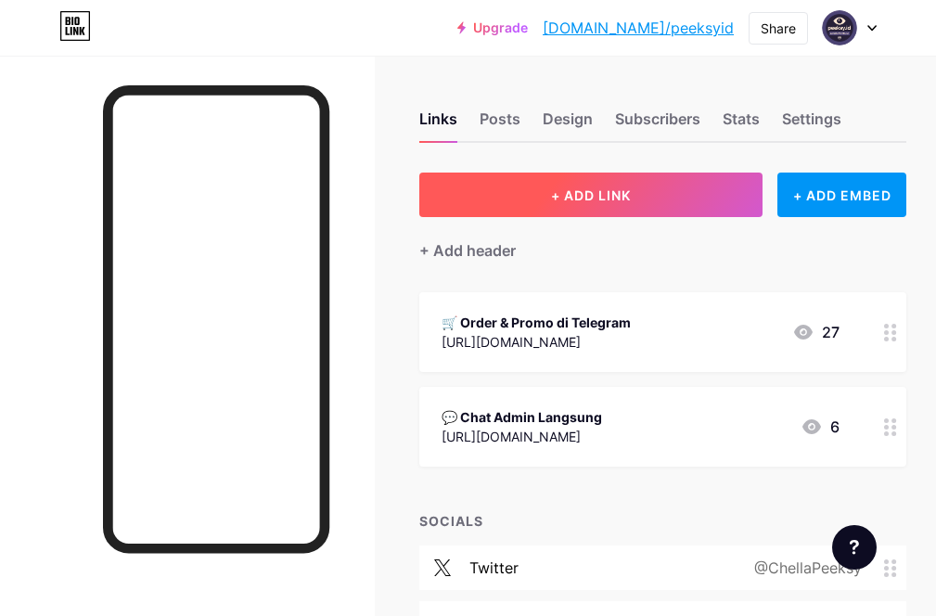
click at [610, 184] on button "+ ADD LINK" at bounding box center [590, 195] width 343 height 45
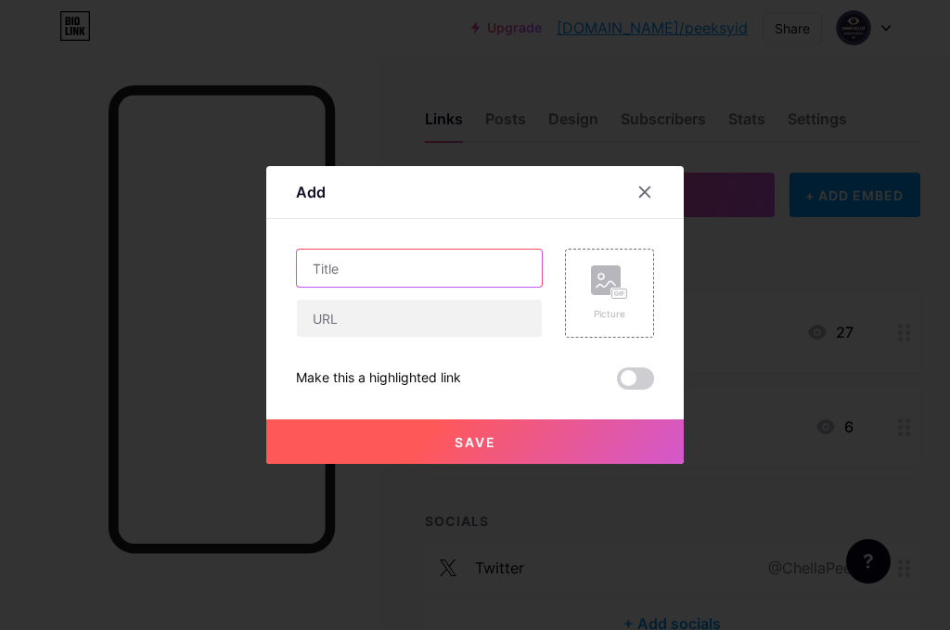
click at [443, 266] on input "text" at bounding box center [419, 268] width 245 height 37
click at [636, 187] on div at bounding box center [644, 191] width 33 height 33
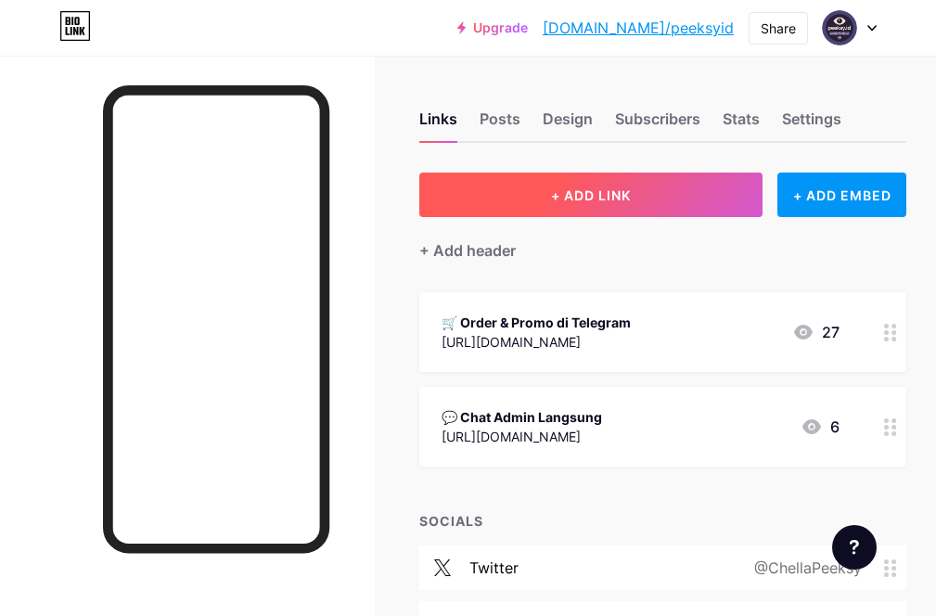
click at [511, 185] on button "+ ADD LINK" at bounding box center [590, 195] width 343 height 45
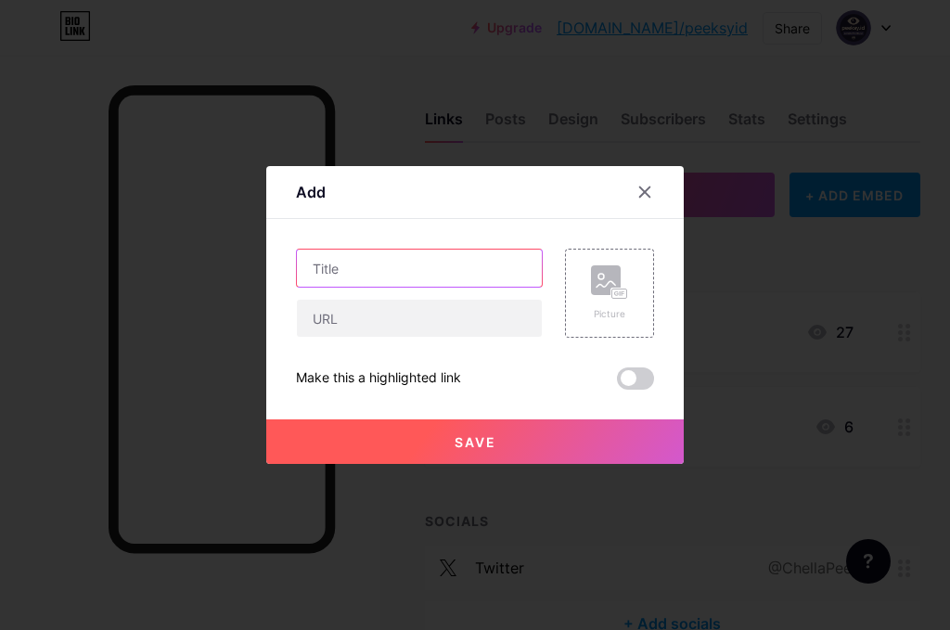
click at [411, 268] on input "text" at bounding box center [419, 268] width 245 height 37
paste input "Testimoni Customer [DOMAIN_NAME]"
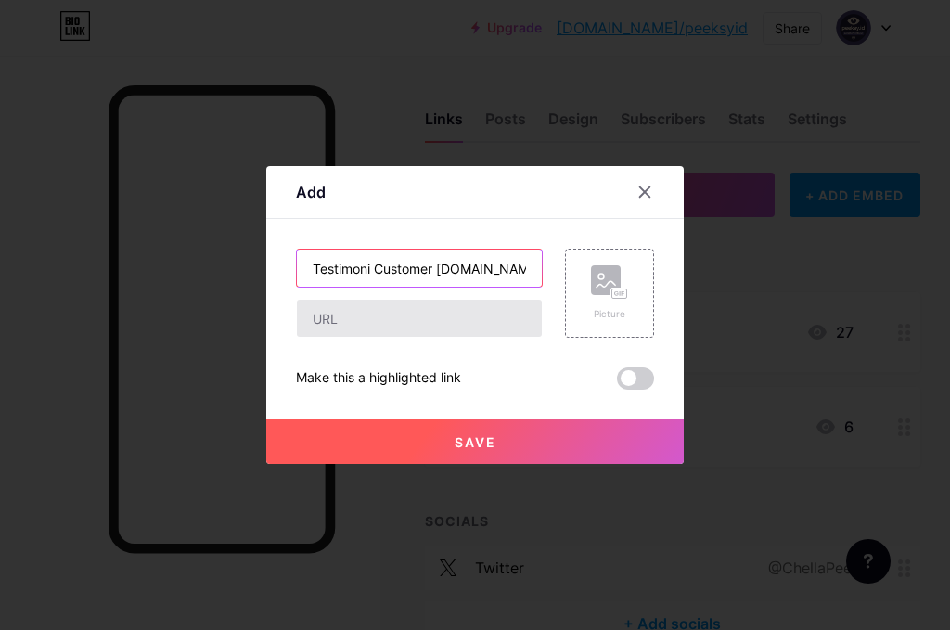
type input "Testimoni Customer [DOMAIN_NAME]"
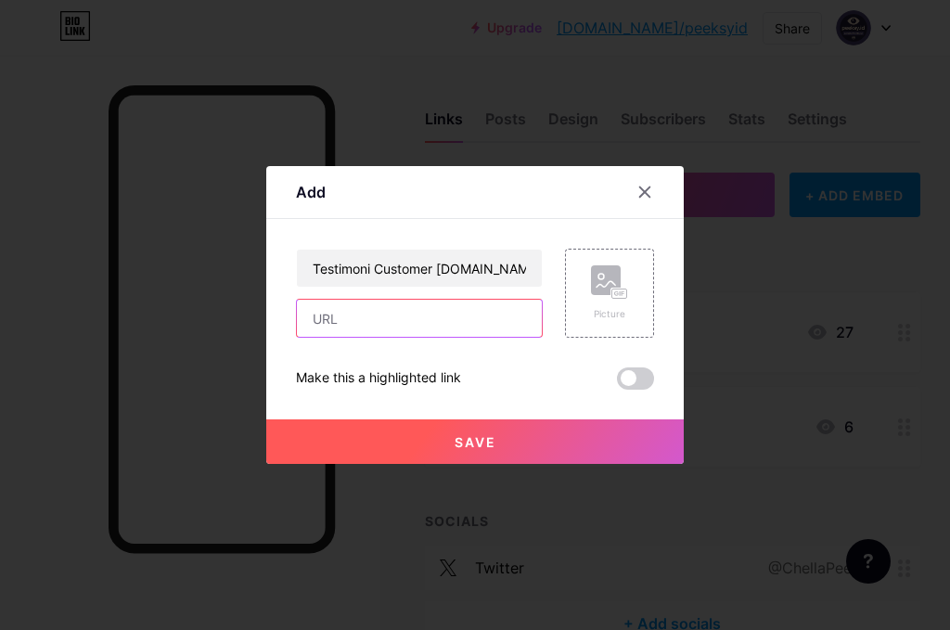
click at [398, 317] on input "text" at bounding box center [419, 318] width 245 height 37
paste input "[URL][DOMAIN_NAME]"
type input "[URL][DOMAIN_NAME]"
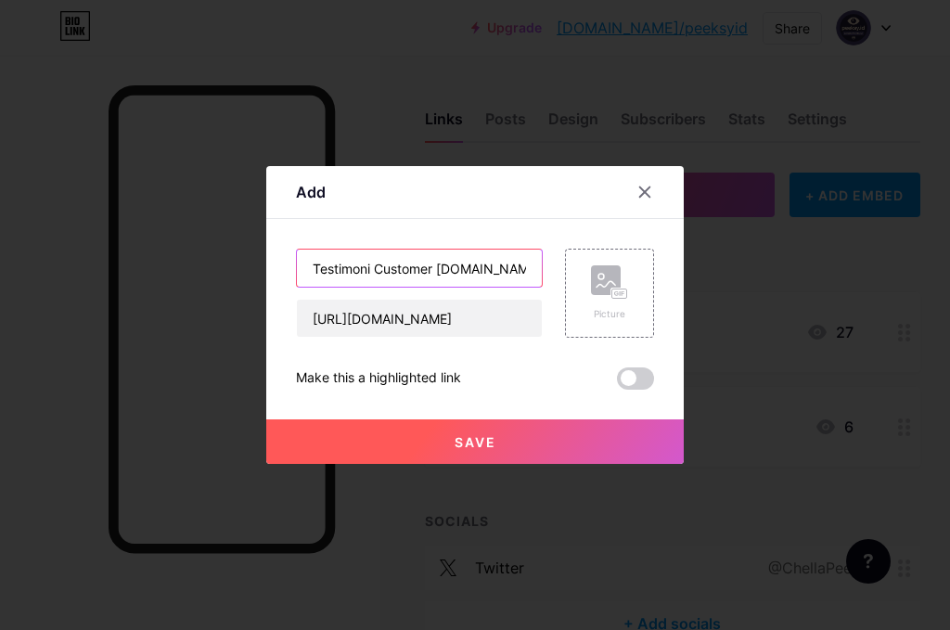
drag, startPoint x: 515, startPoint y: 272, endPoint x: 217, endPoint y: 270, distance: 297.8
click at [212, 273] on div "Add Content YouTube Play YouTube video without leaving your page. ADD Vimeo Pla…" at bounding box center [475, 315] width 950 height 630
paste input "⭐"
drag, startPoint x: 515, startPoint y: 271, endPoint x: 193, endPoint y: 285, distance: 322.2
click at [193, 286] on div "Add Content YouTube Play YouTube video without leaving your page. ADD Vimeo Pla…" at bounding box center [475, 315] width 950 height 630
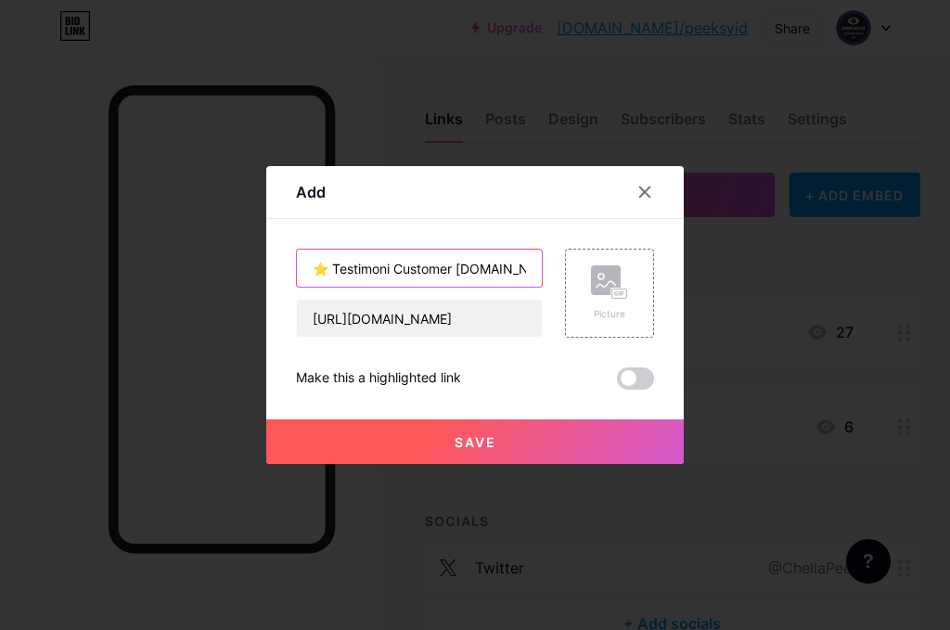
paste input "d"
type input "⭐ Testimoni Customer Peeksy.idd"
click at [630, 383] on span at bounding box center [635, 378] width 37 height 22
click at [617, 383] on input "checkbox" at bounding box center [617, 383] width 0 height 0
click at [486, 438] on span "Save" at bounding box center [476, 442] width 42 height 16
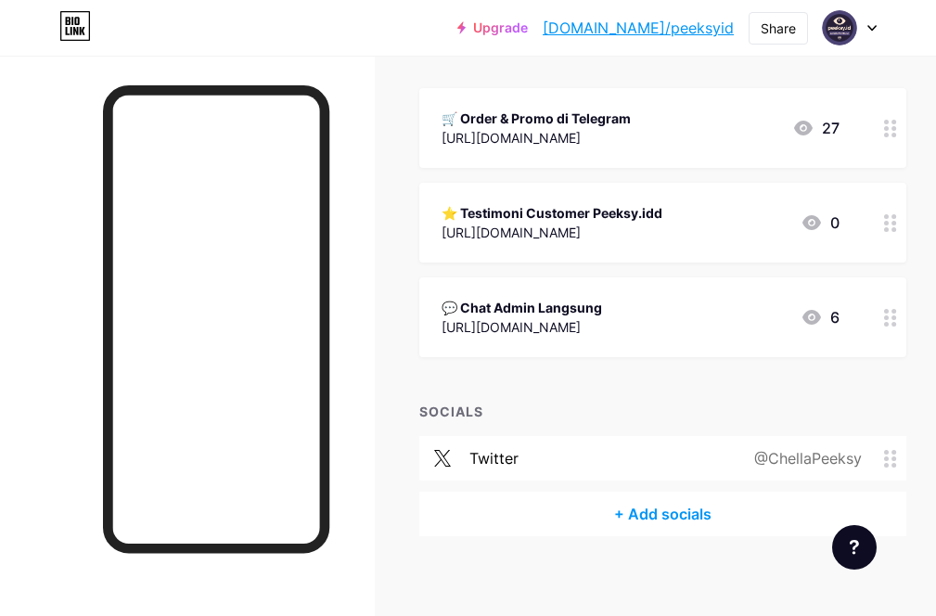
scroll to position [123, 0]
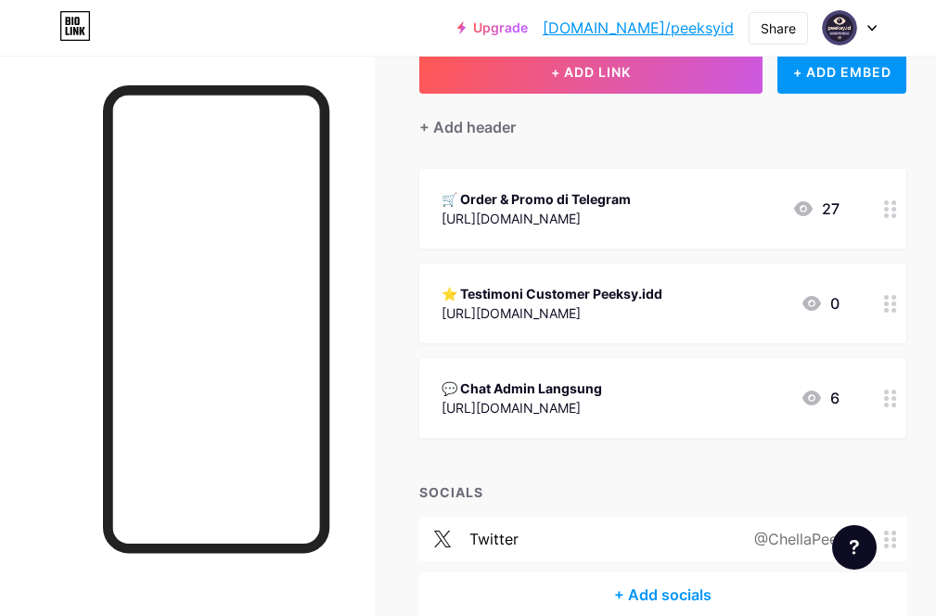
drag, startPoint x: 925, startPoint y: 312, endPoint x: 889, endPoint y: 308, distance: 36.4
click at [906, 210] on div "Links Posts Design Subscribers Stats Settings + ADD LINK + ADD EMBED + Add head…" at bounding box center [468, 320] width 936 height 777
click at [375, 297] on div at bounding box center [187, 364] width 375 height 616
click at [653, 192] on div "⭐ Testimoni Customer Peeksy.idd" at bounding box center [552, 198] width 221 height 19
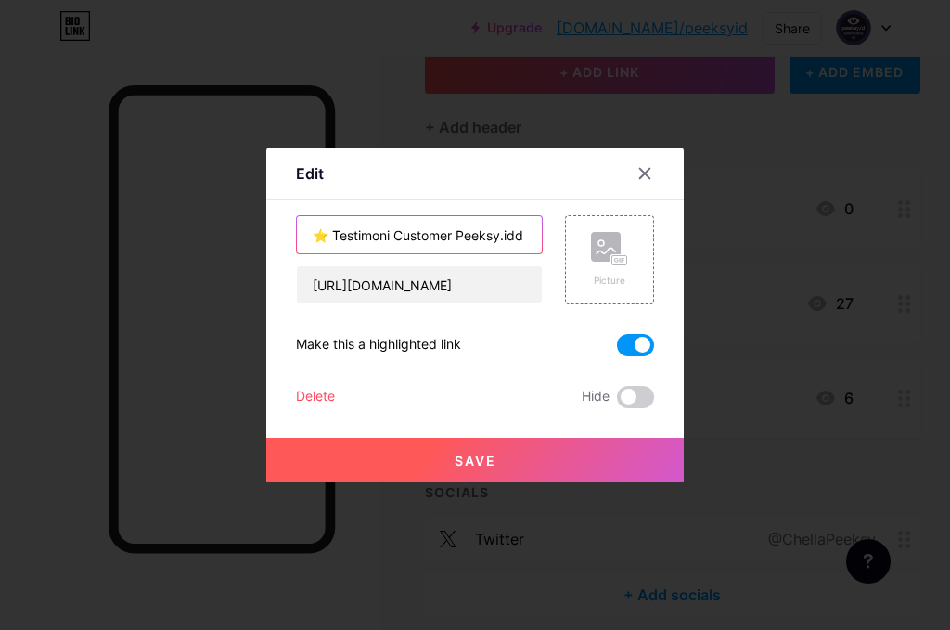
click at [526, 235] on input "⭐ Testimoni Customer Peeksy.idd" at bounding box center [419, 234] width 245 height 37
click at [517, 237] on input "⭐ Testimoni Customer Peeksy.idd" at bounding box center [419, 234] width 245 height 37
type input "⭐ Testimoni Customer [DOMAIN_NAME]"
click at [561, 465] on button "Save" at bounding box center [474, 460] width 417 height 45
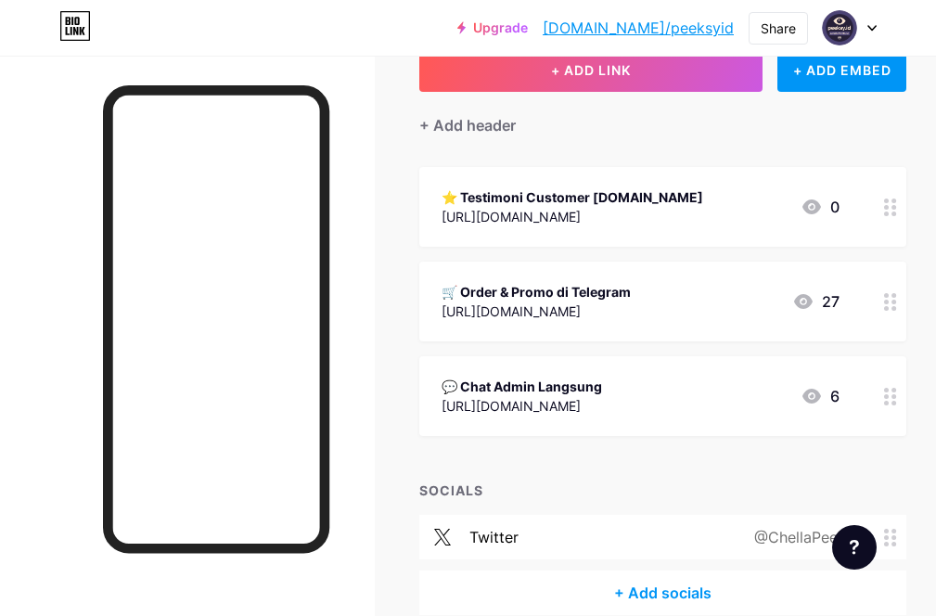
scroll to position [216, 0]
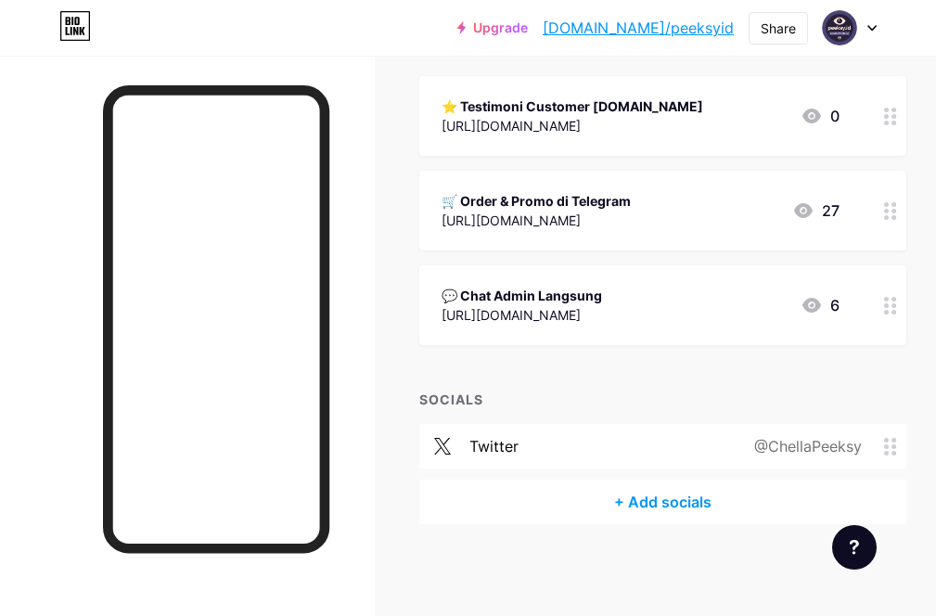
click at [648, 32] on link "[DOMAIN_NAME]/peeksyid" at bounding box center [638, 28] width 191 height 22
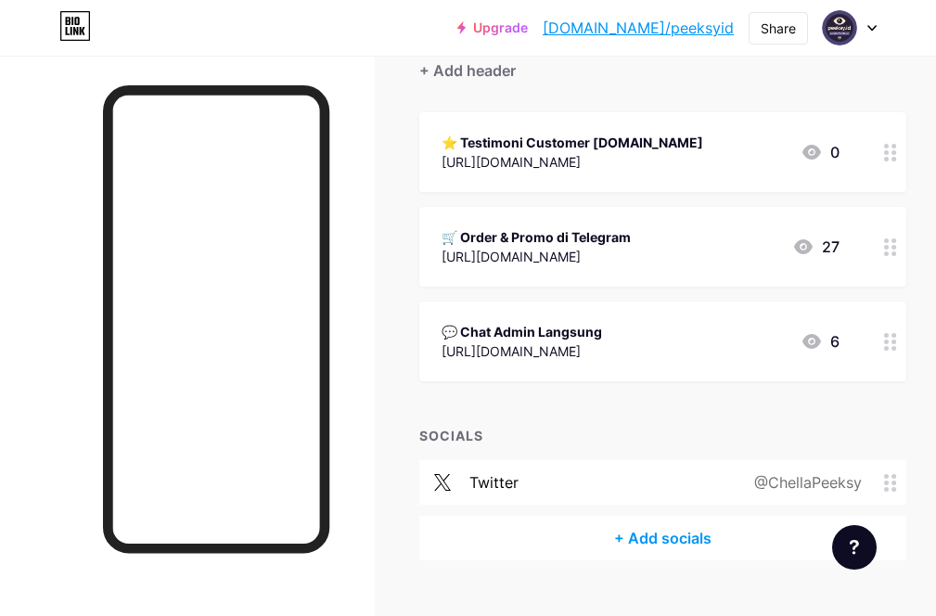
scroll to position [0, 0]
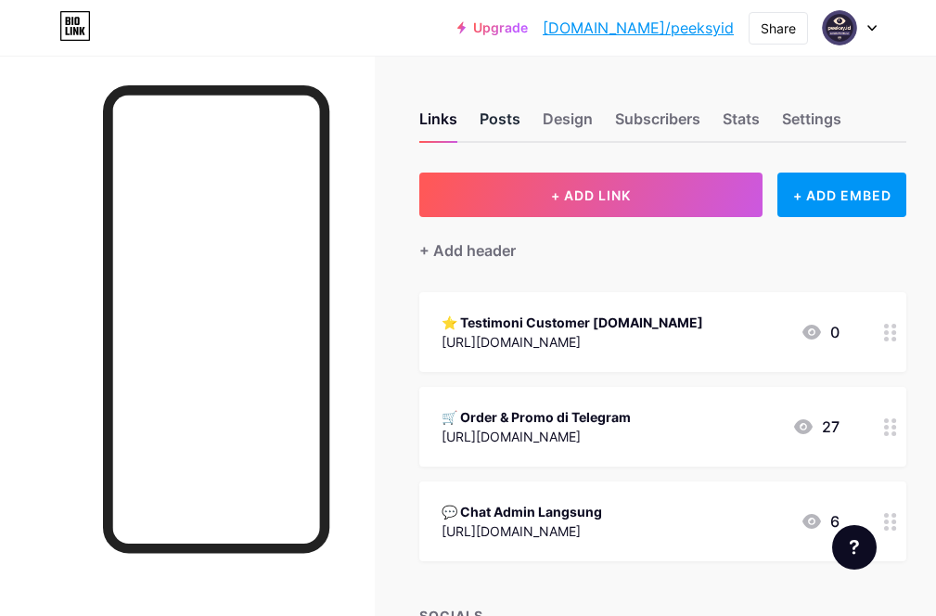
click at [494, 121] on div "Posts" at bounding box center [500, 124] width 41 height 33
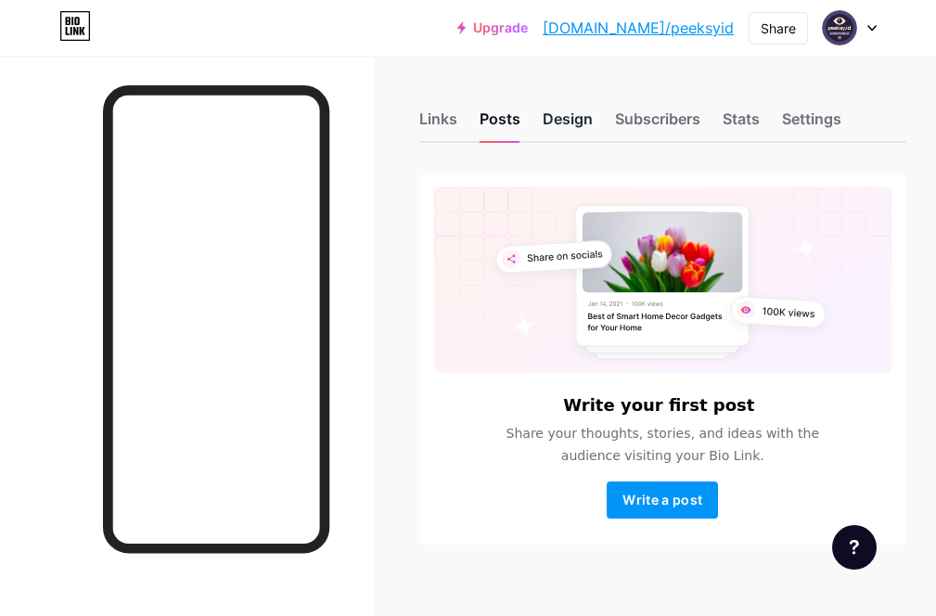
click at [563, 123] on div "Design" at bounding box center [568, 124] width 50 height 33
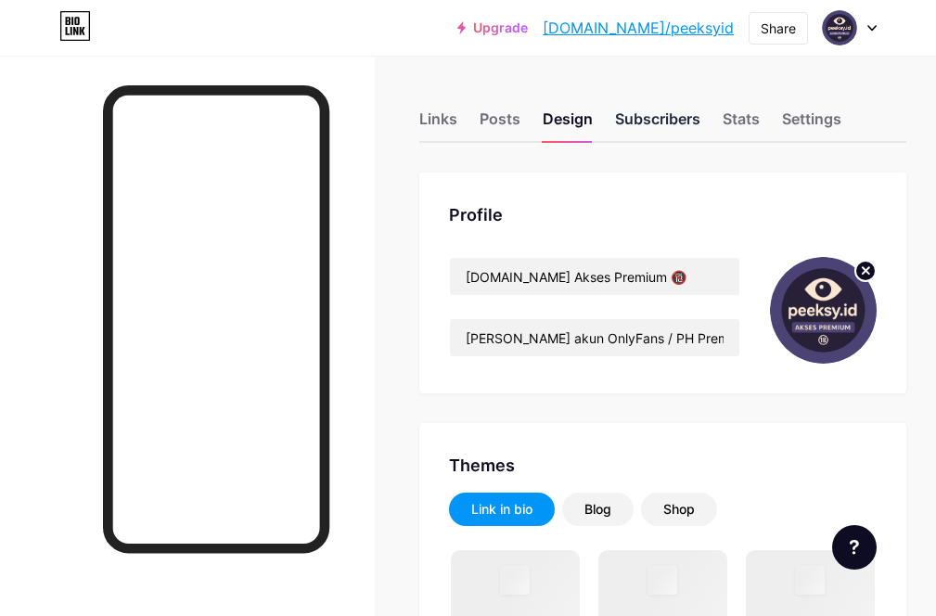
click at [657, 118] on div "Subscribers" at bounding box center [657, 124] width 85 height 33
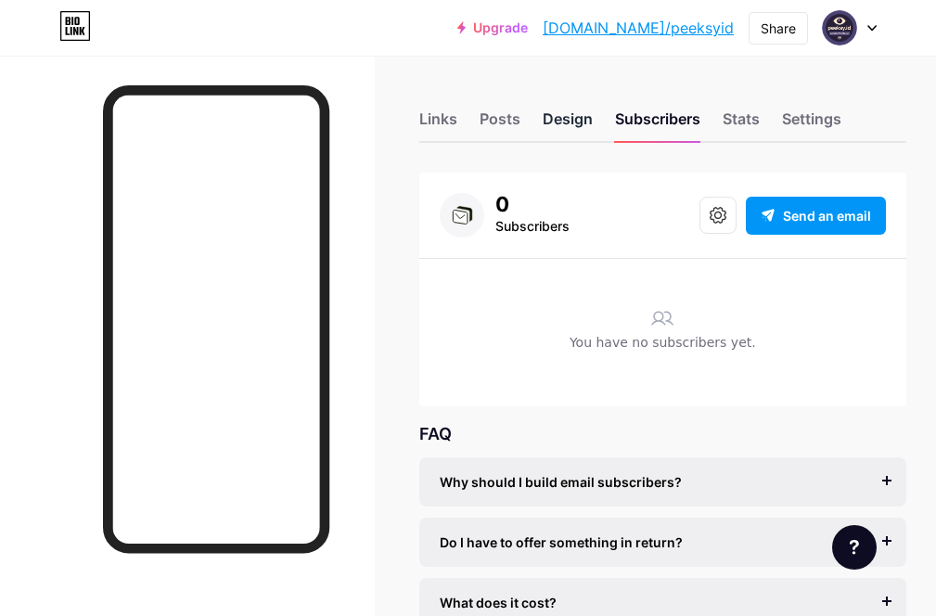
click at [564, 111] on div "Design" at bounding box center [568, 124] width 50 height 33
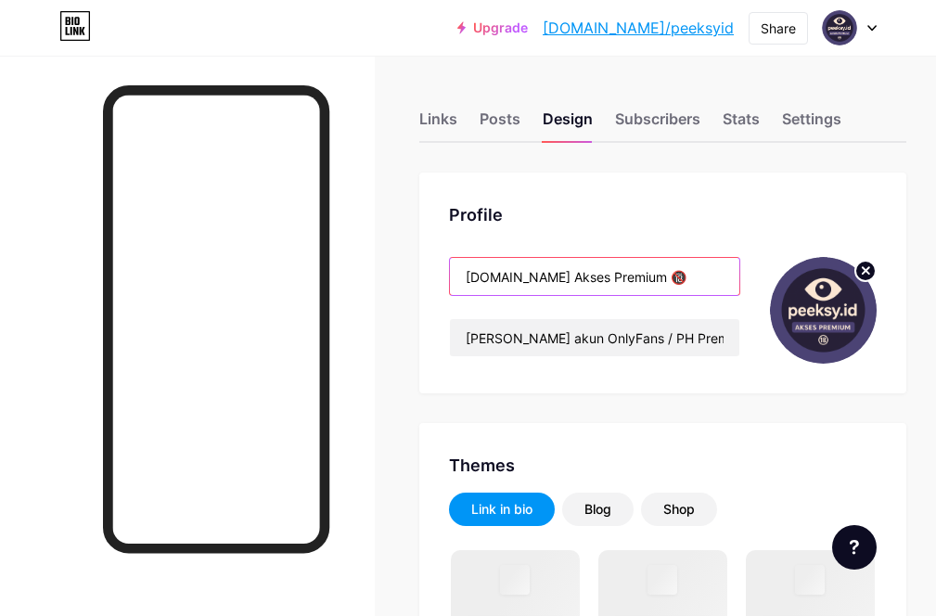
drag, startPoint x: 658, startPoint y: 279, endPoint x: 379, endPoint y: 270, distance: 278.5
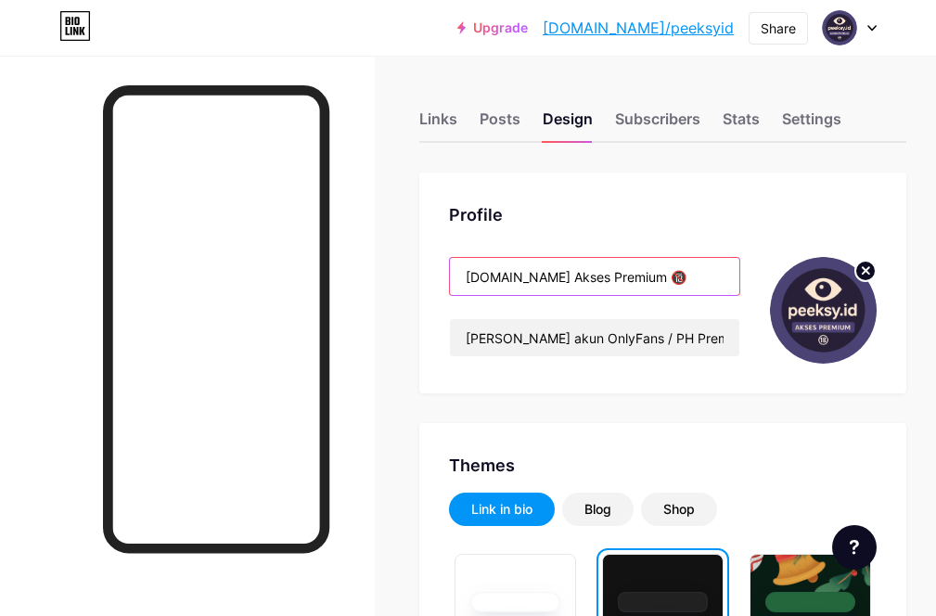
paste input "|"
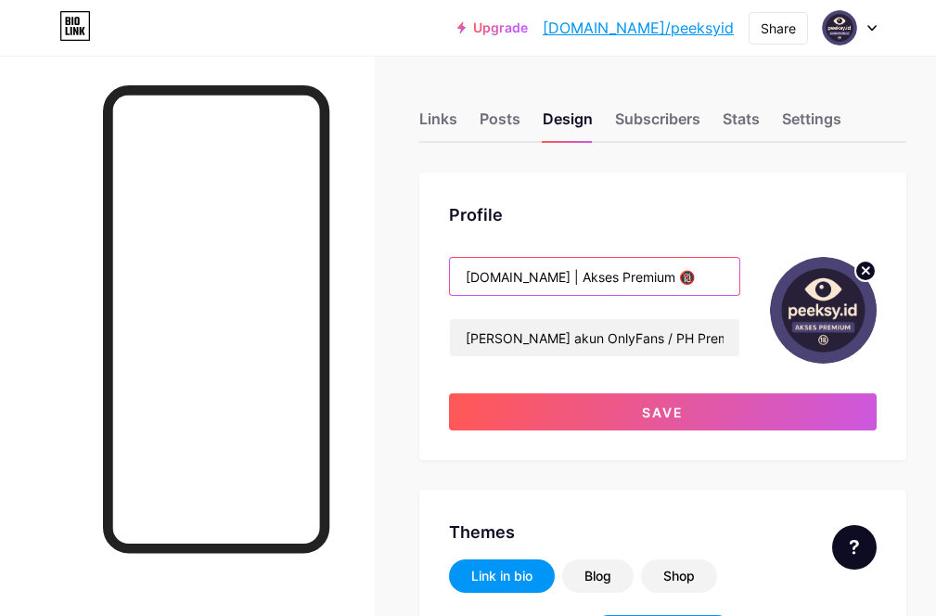
type input "[DOMAIN_NAME] | Akses Premium 🔞"
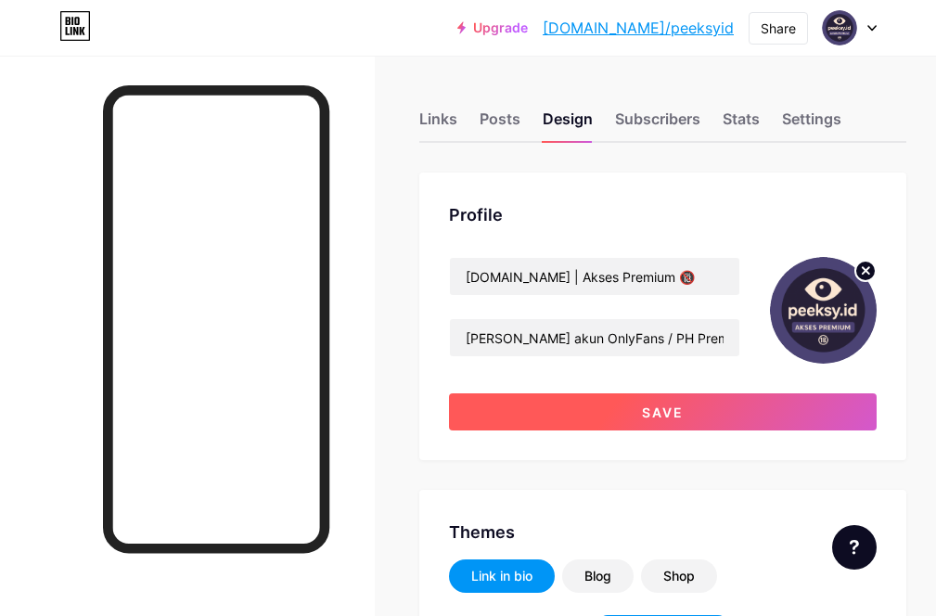
click at [604, 423] on button "Save" at bounding box center [663, 411] width 428 height 37
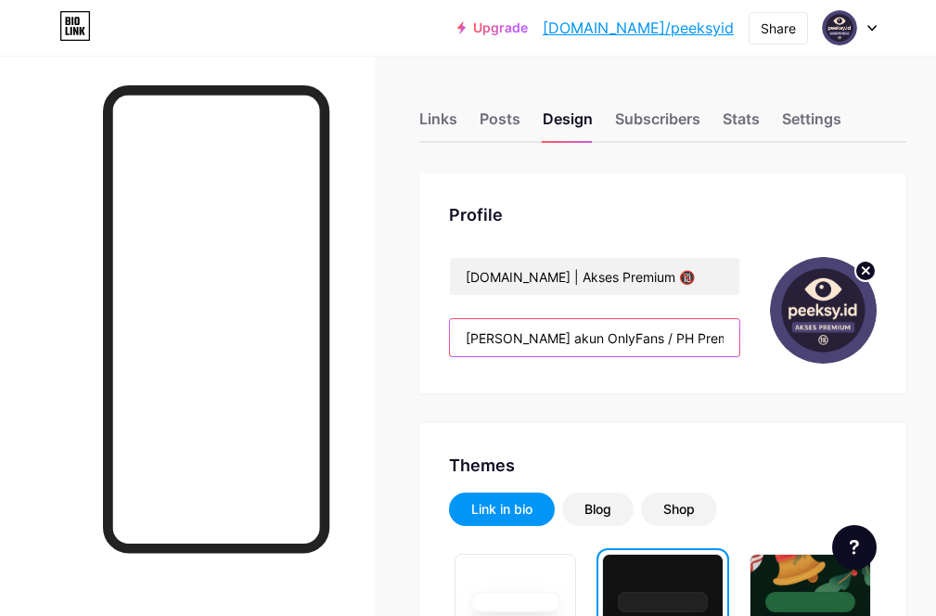
click at [505, 345] on input "[PERSON_NAME] akun OnlyFans / PH Premium? Murah, cepat, & terpercaya. Klik tomb…" at bounding box center [594, 337] width 289 height 37
paste input "Murah • [GEOGRAPHIC_DATA] • Terpercaya Klik tombol di bawah untuk bukti & pemes…"
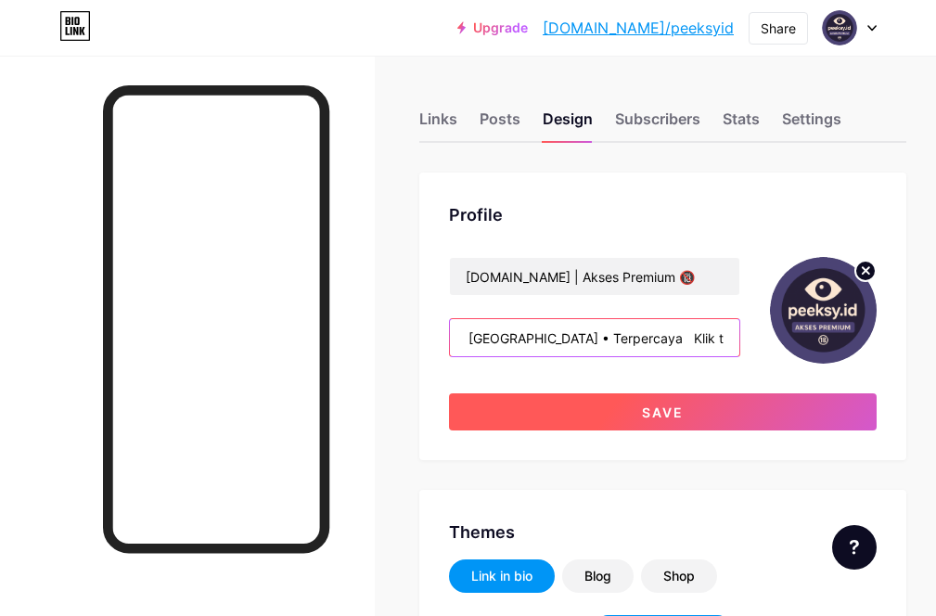
type input "[PERSON_NAME] akun OnlyFans / PH Premium? [GEOGRAPHIC_DATA] • [GEOGRAPHIC_DATA]…"
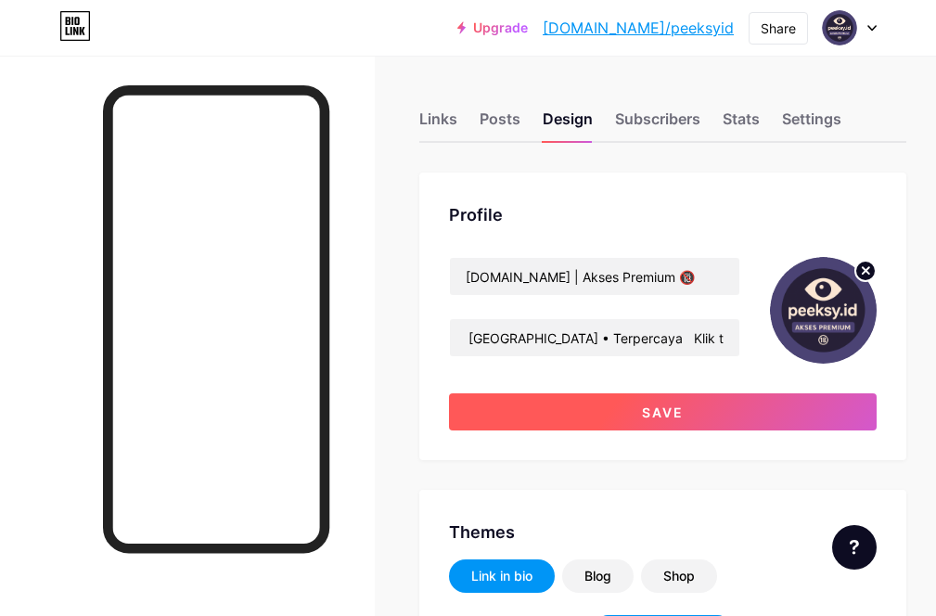
click at [633, 410] on button "Save" at bounding box center [663, 411] width 428 height 37
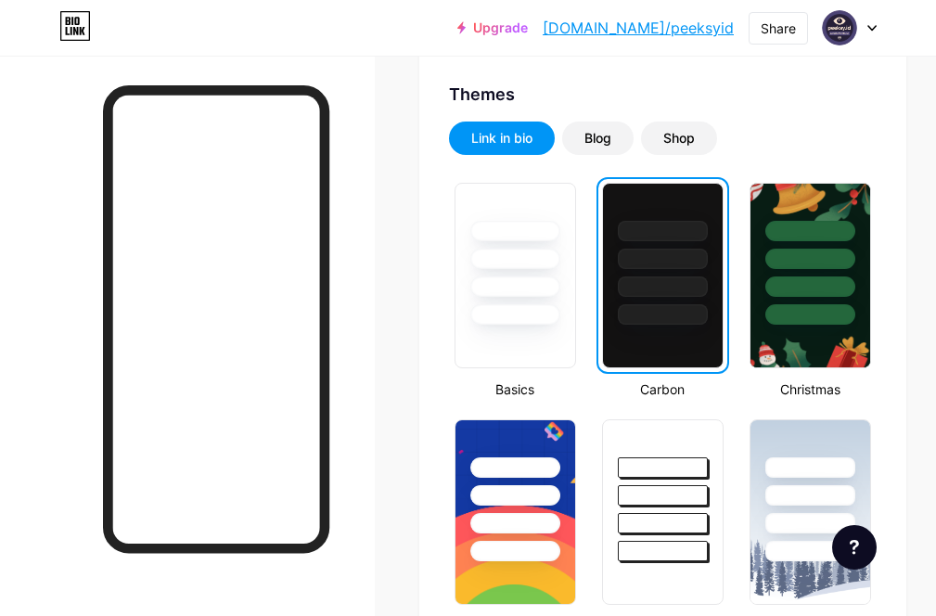
scroll to position [0, 0]
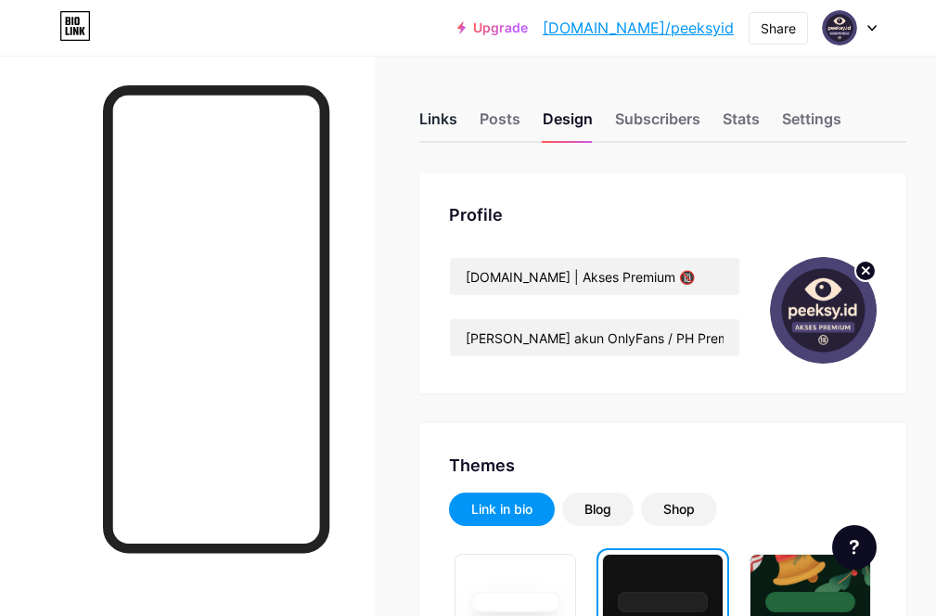
click at [434, 115] on div "Links" at bounding box center [438, 124] width 38 height 33
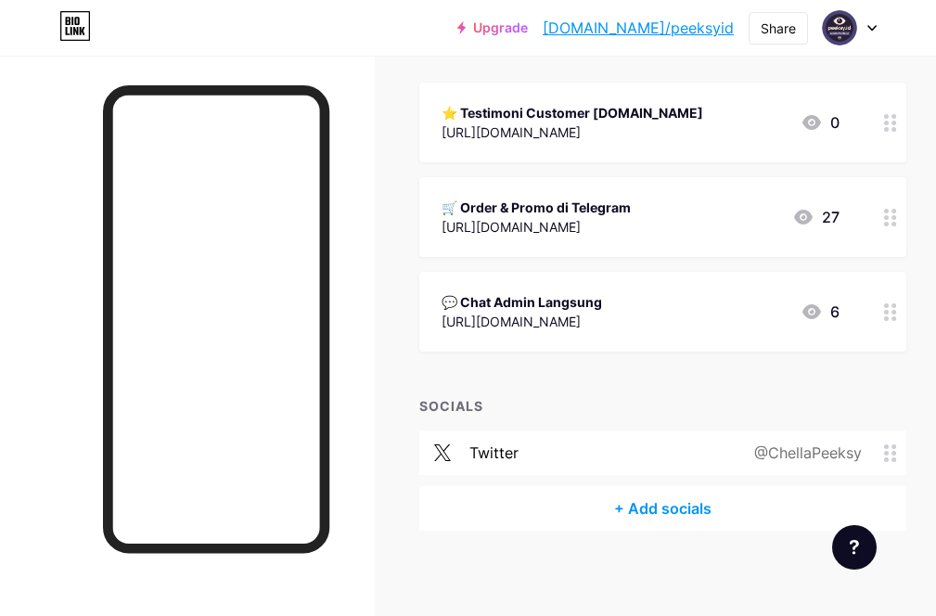
scroll to position [216, 0]
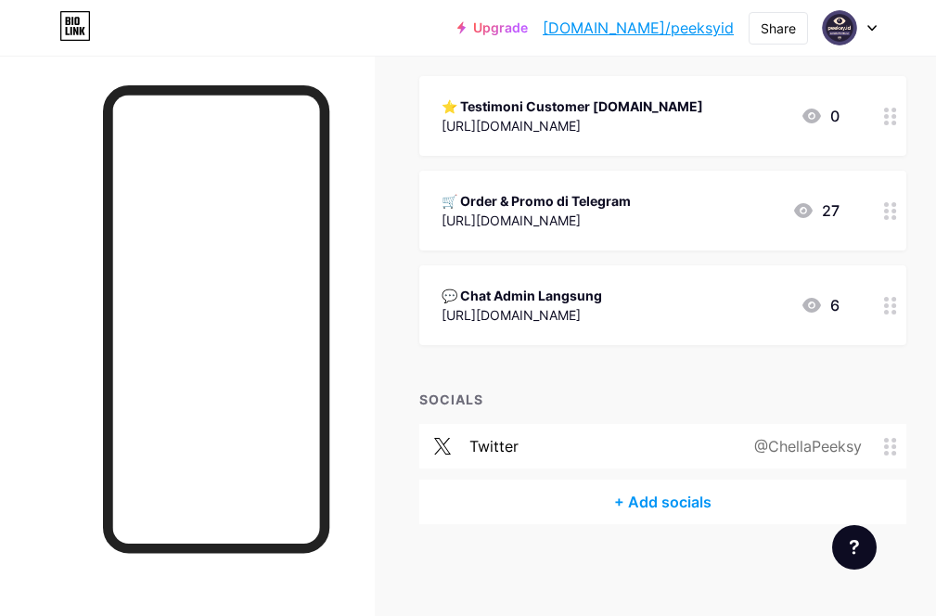
click at [897, 453] on icon at bounding box center [890, 447] width 13 height 18
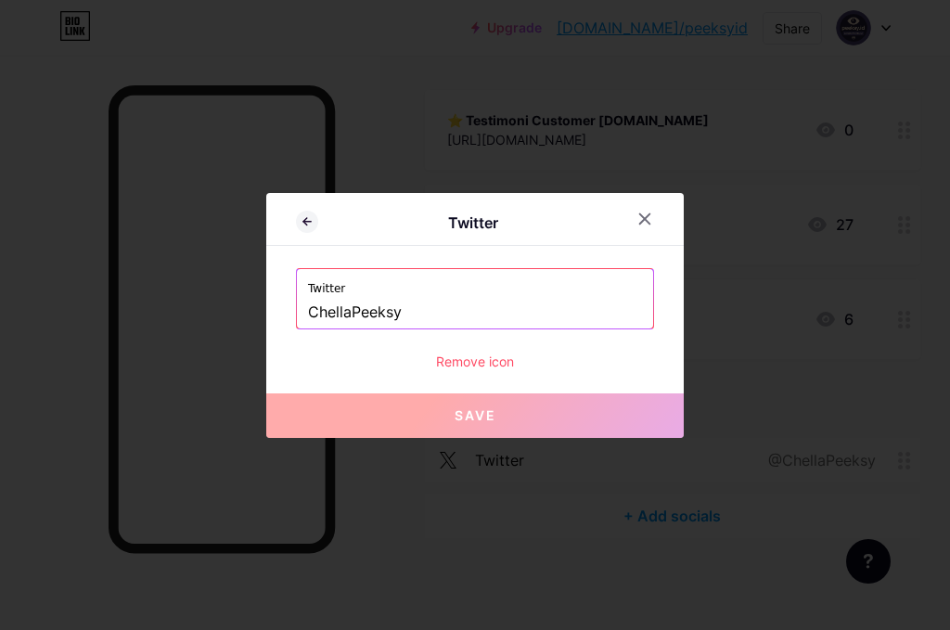
drag, startPoint x: 439, startPoint y: 319, endPoint x: 298, endPoint y: 319, distance: 141.0
click at [298, 319] on div "Twitter ChellaPeeksy" at bounding box center [475, 298] width 356 height 59
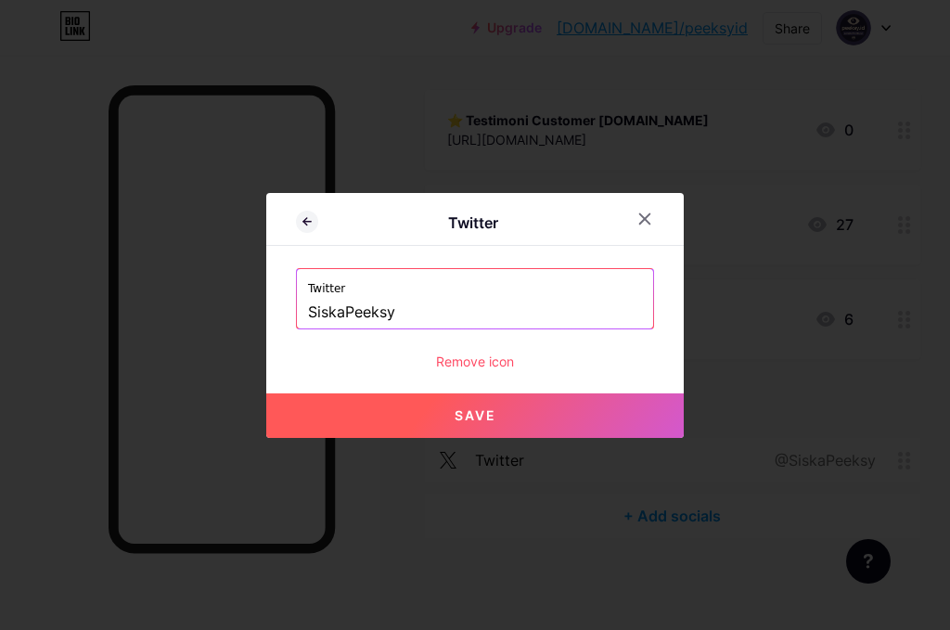
click at [484, 410] on span "Save" at bounding box center [476, 415] width 42 height 16
type input "[URL][DOMAIN_NAME]"
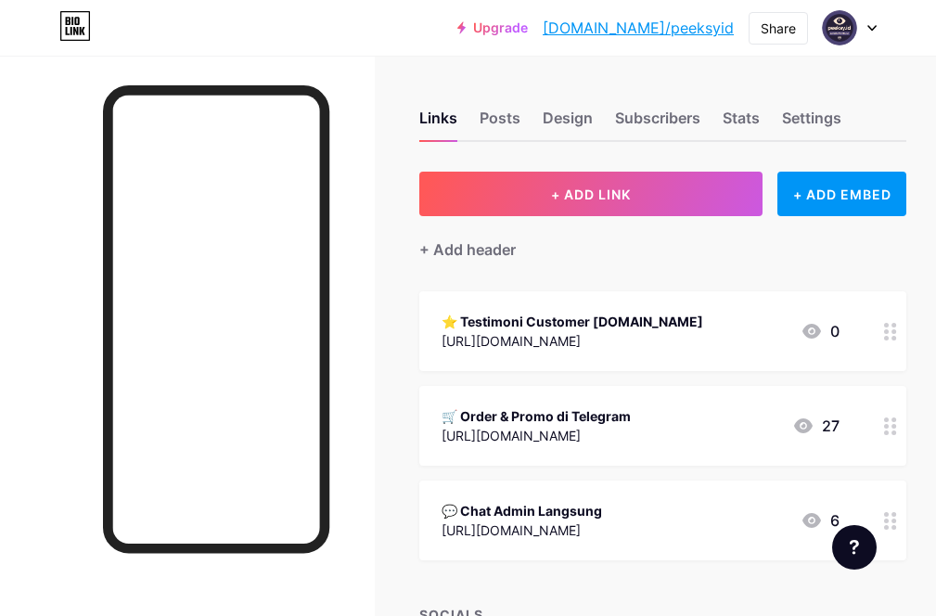
scroll to position [0, 0]
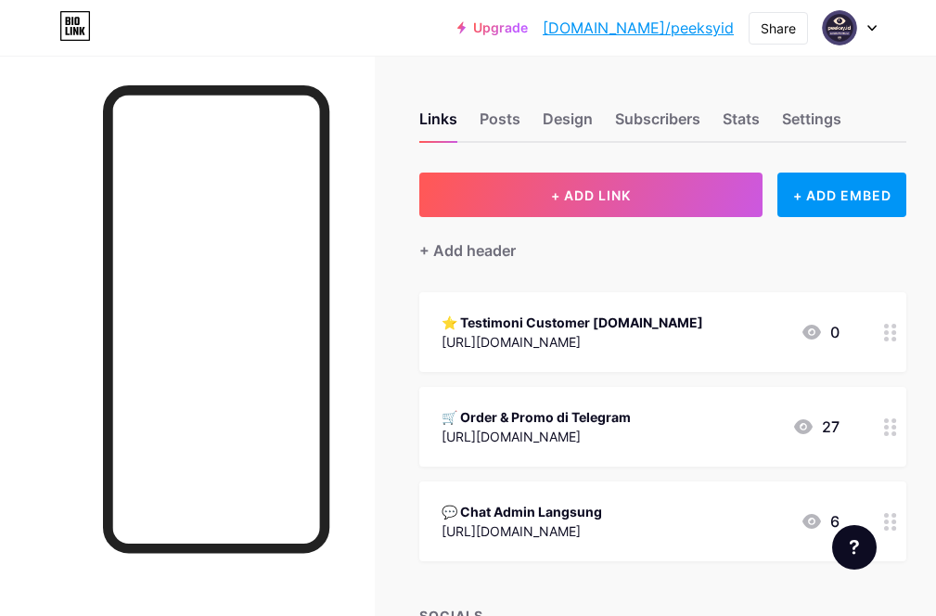
click at [679, 31] on link "[DOMAIN_NAME]/peeksyid" at bounding box center [638, 28] width 191 height 22
